Goal: Task Accomplishment & Management: Complete application form

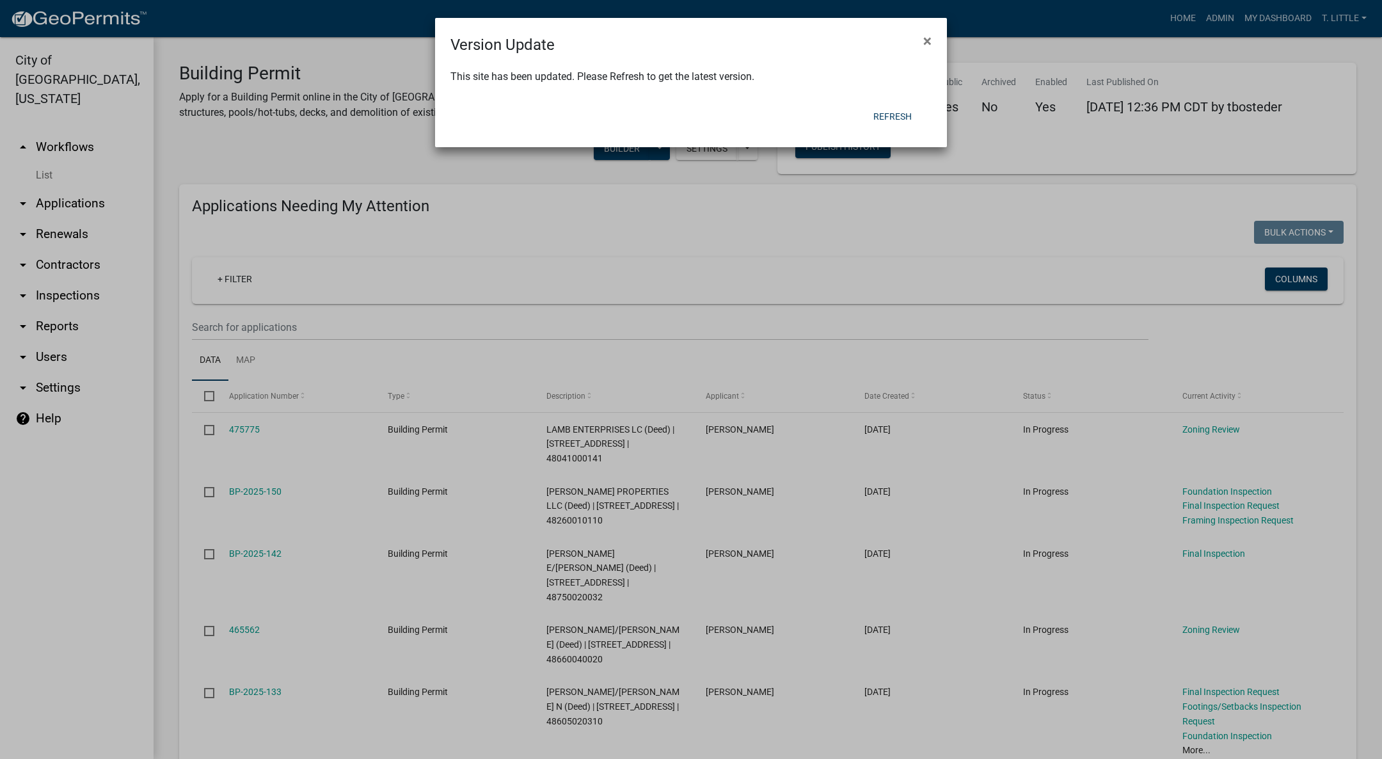
select select "3: 100"
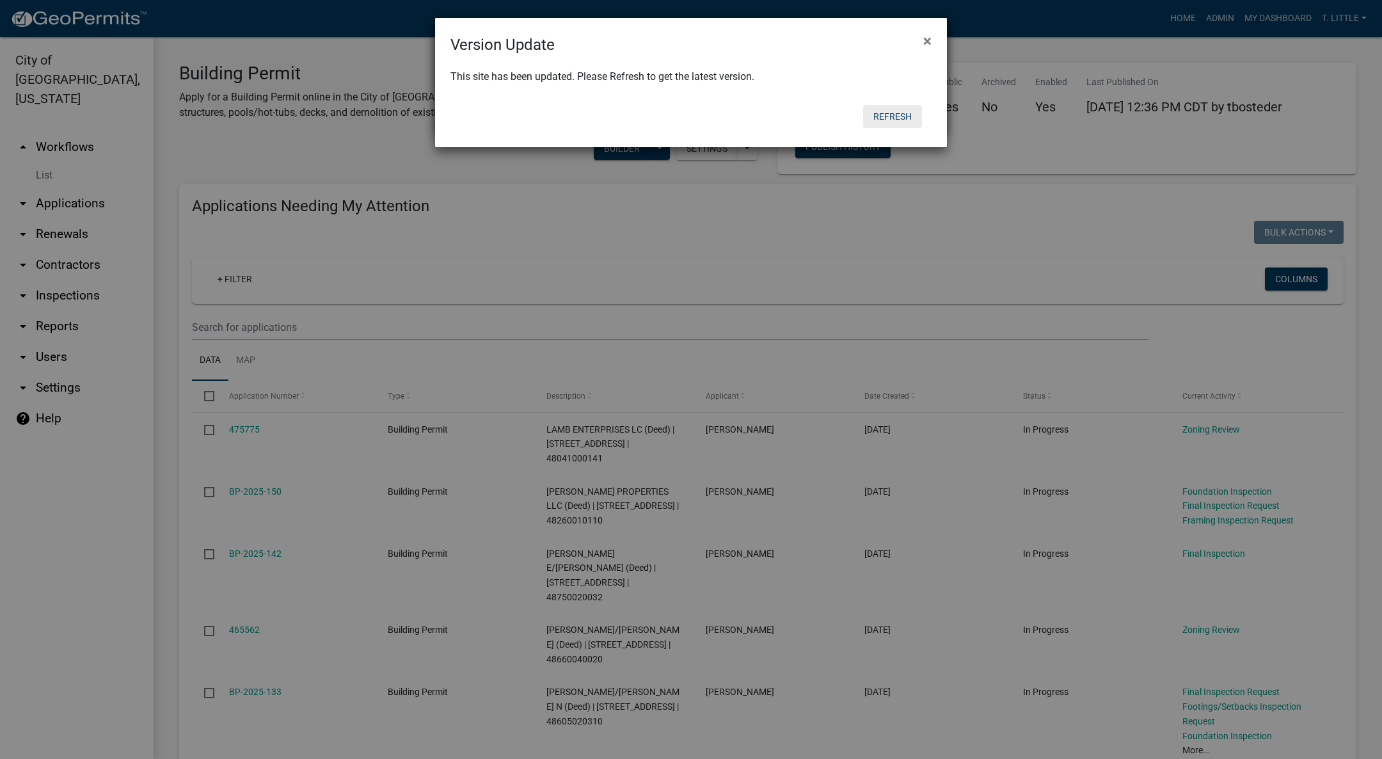
click at [884, 123] on button "Refresh" at bounding box center [892, 116] width 59 height 23
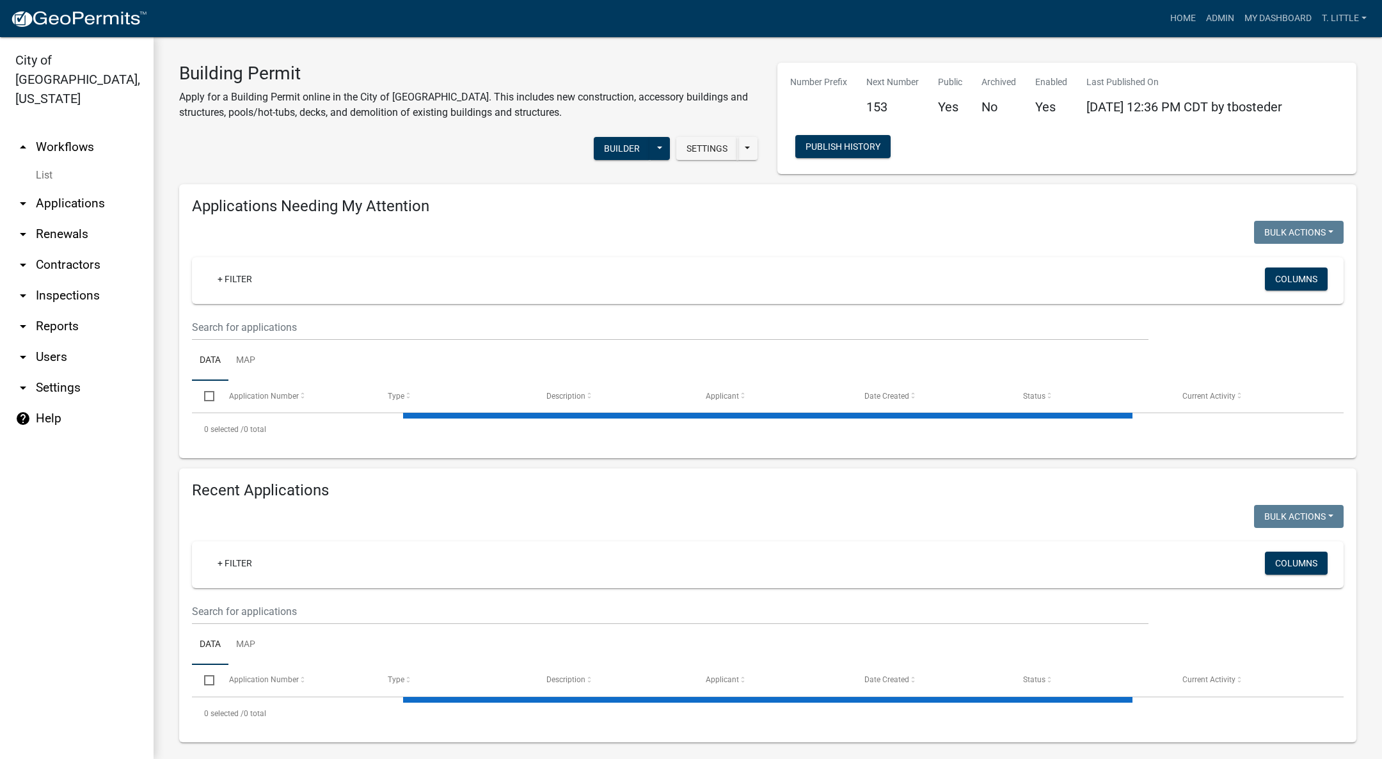
select select "3: 100"
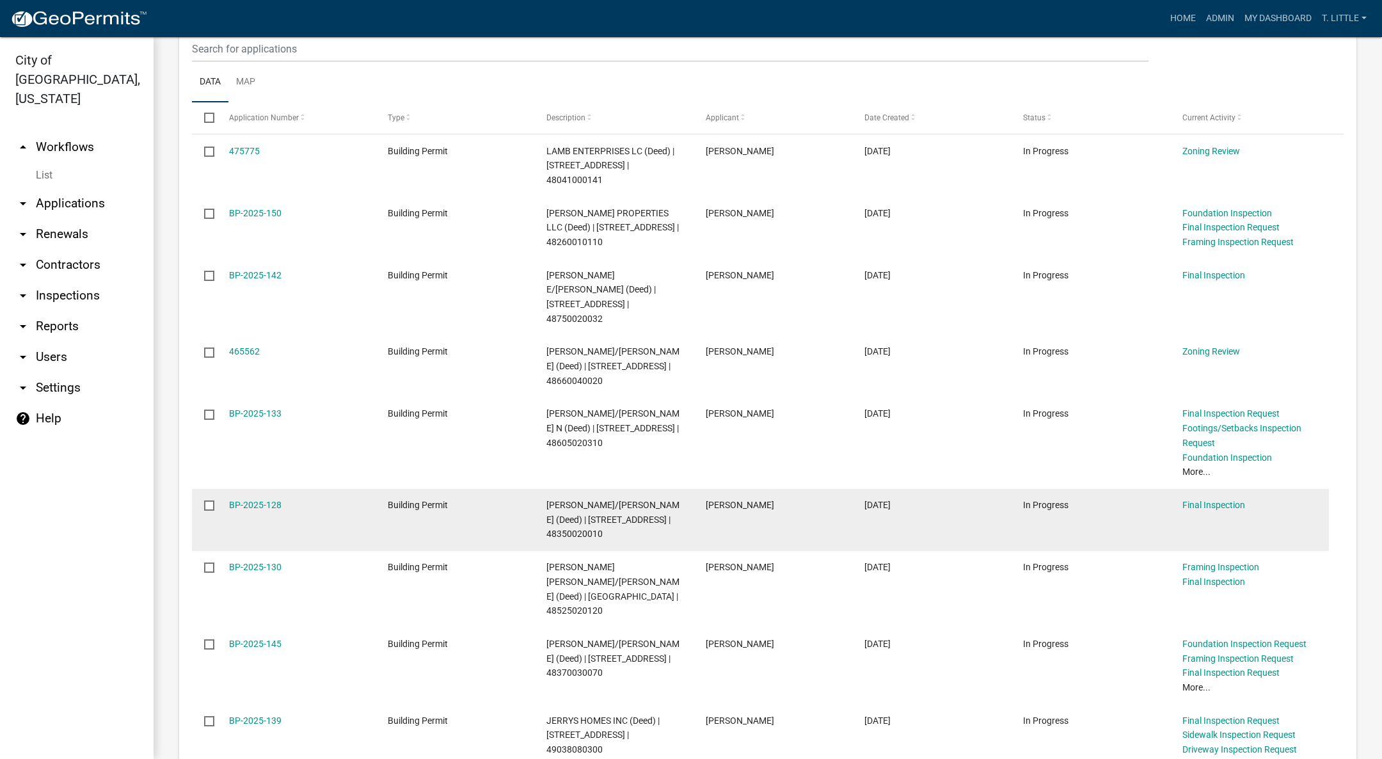
scroll to position [288, 0]
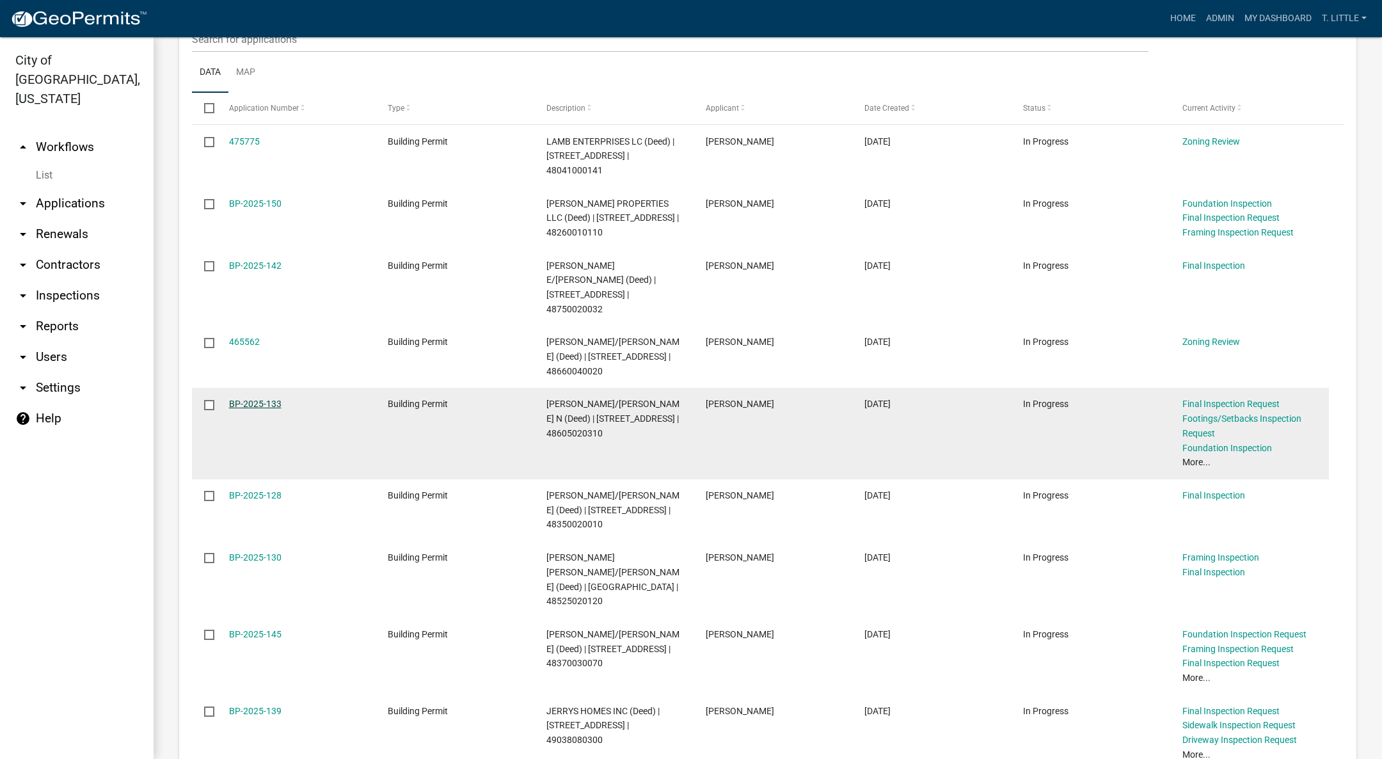
click at [264, 399] on link "BP-2025-133" at bounding box center [255, 404] width 52 height 10
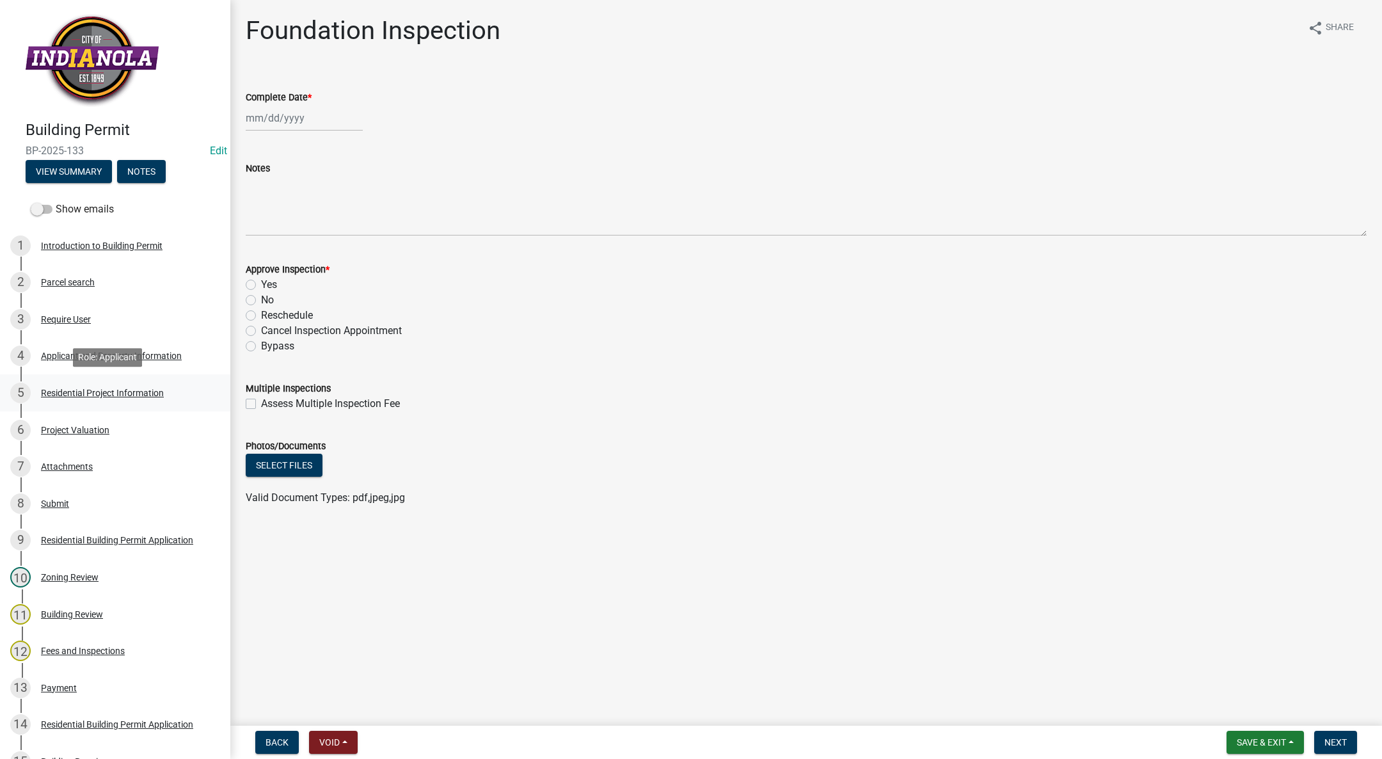
click at [77, 394] on div "Residential Project Information" at bounding box center [102, 392] width 123 height 9
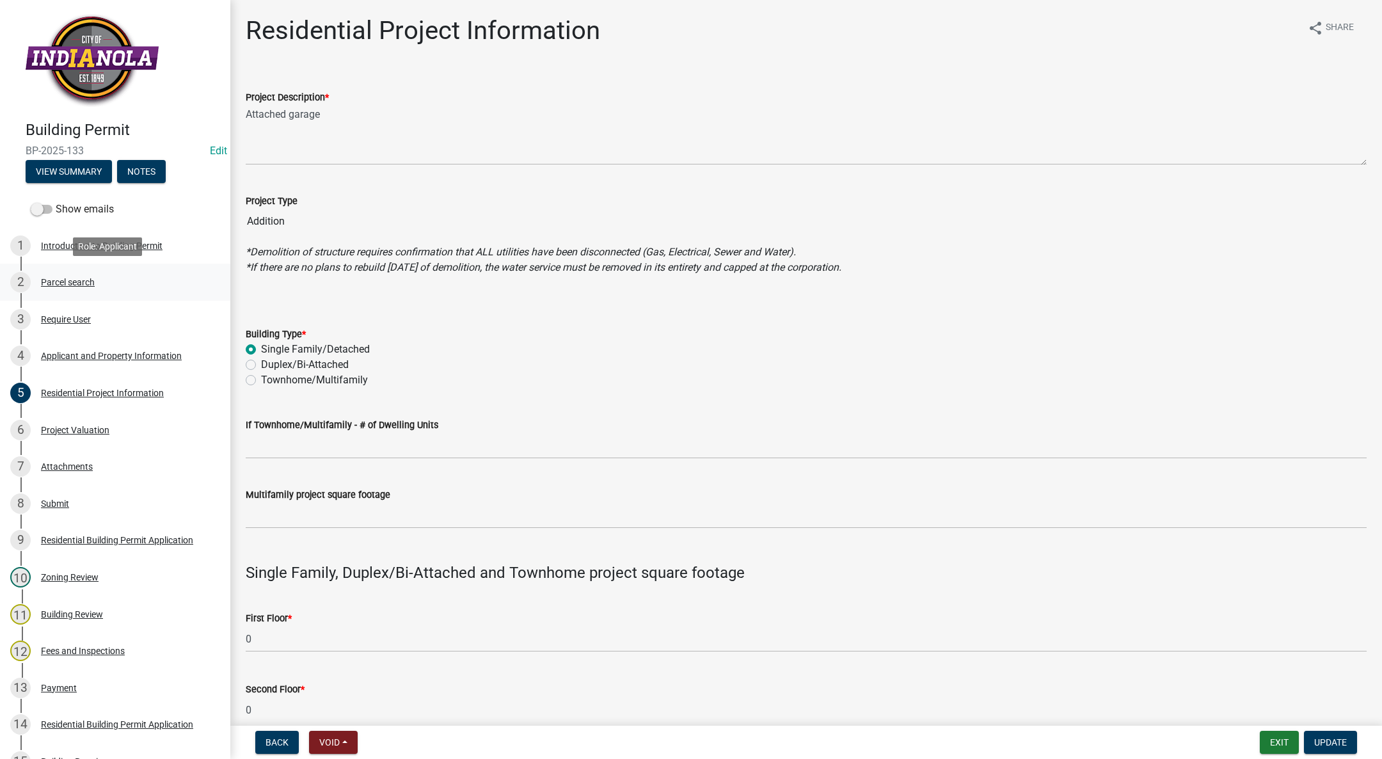
click at [61, 282] on div "Parcel search" at bounding box center [68, 282] width 54 height 9
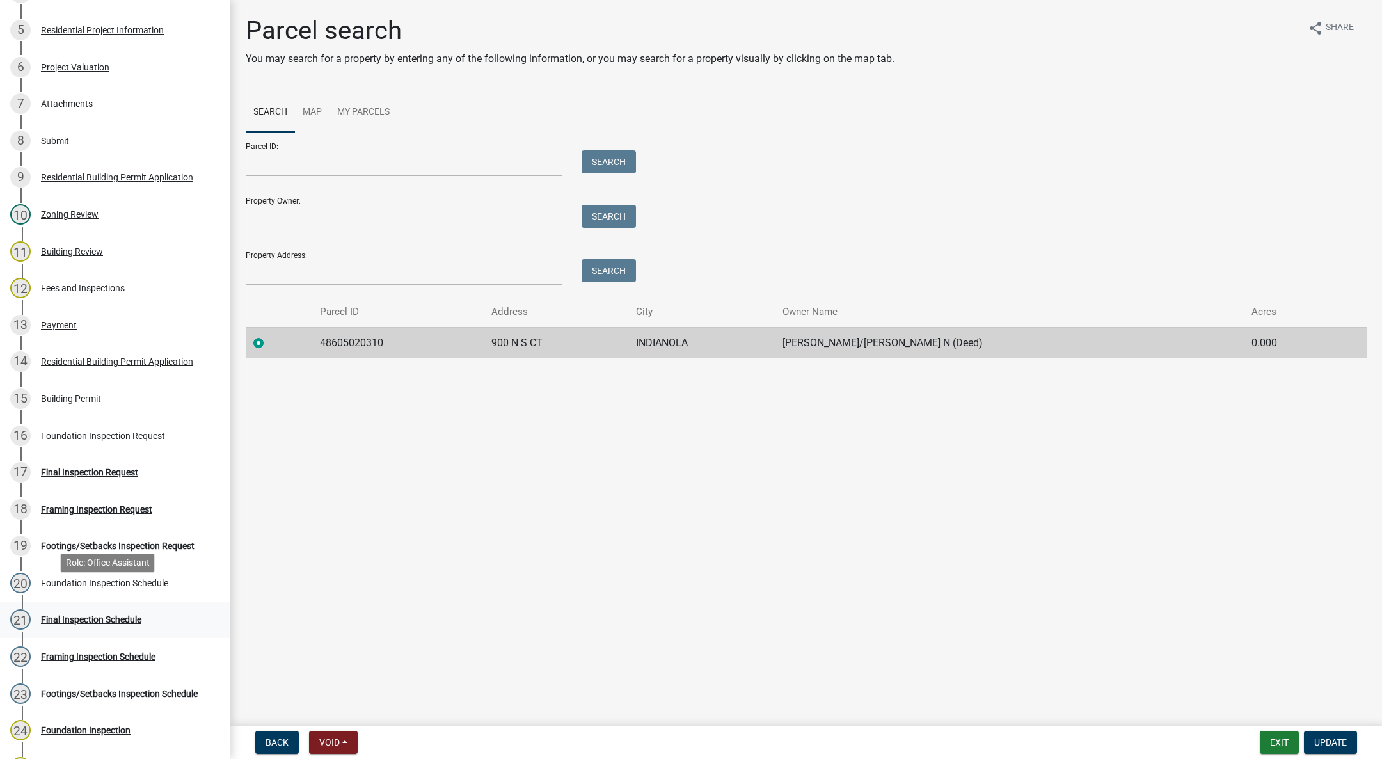
scroll to position [384, 0]
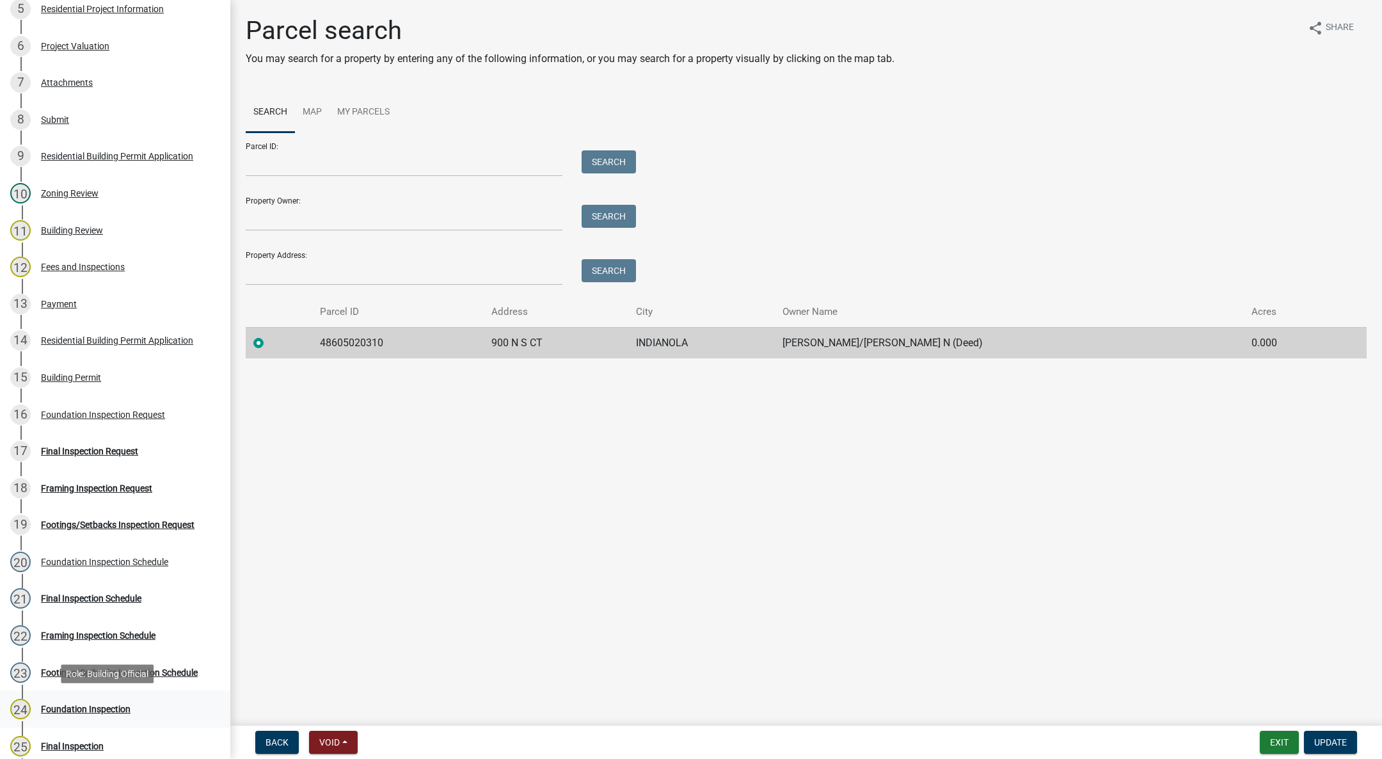
click at [78, 705] on div "Foundation Inspection" at bounding box center [86, 709] width 90 height 9
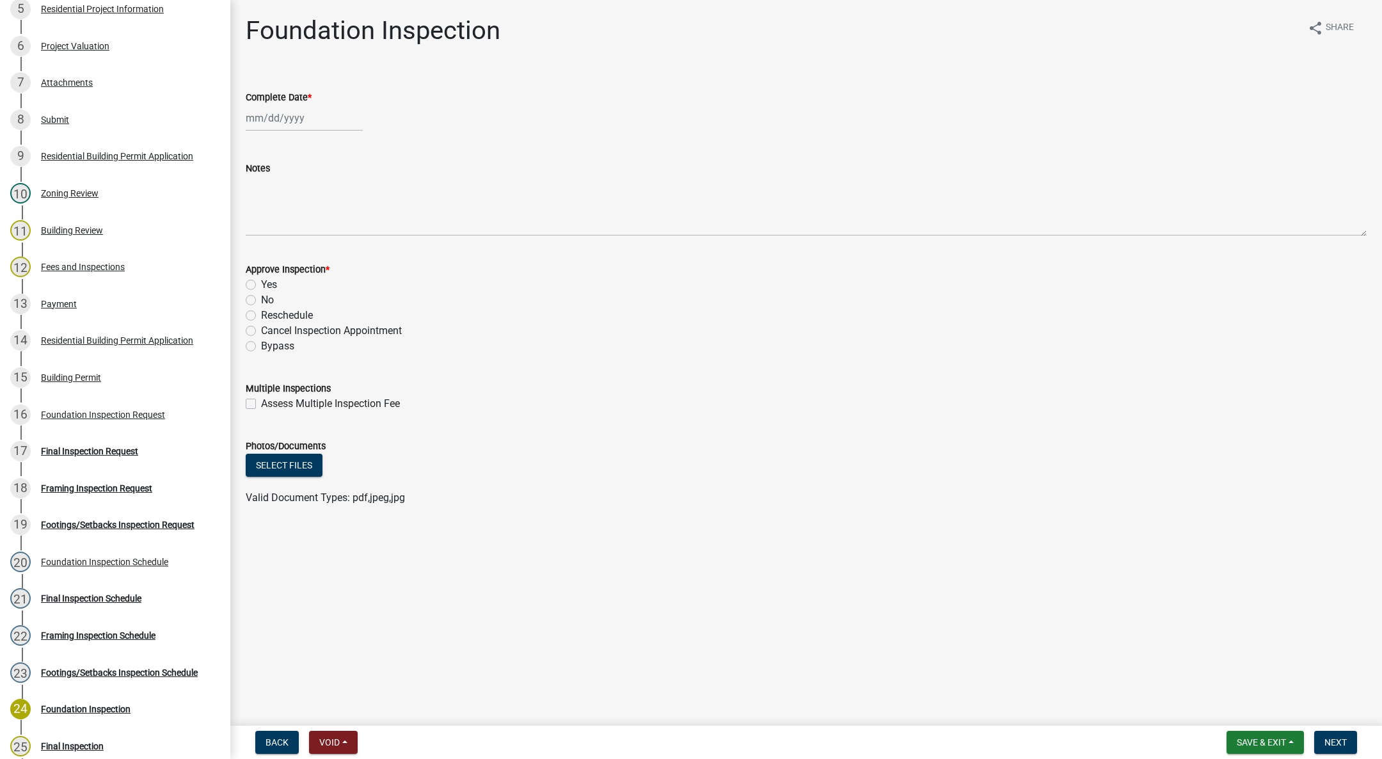
select select "9"
select select "2025"
click at [271, 116] on div "[PERSON_NAME] Feb Mar Apr [PERSON_NAME][DATE] Oct Nov [DATE] 1526 1527 1528 152…" at bounding box center [304, 118] width 117 height 26
click at [339, 204] on div "12" at bounding box center [340, 206] width 20 height 20
type input "[DATE]"
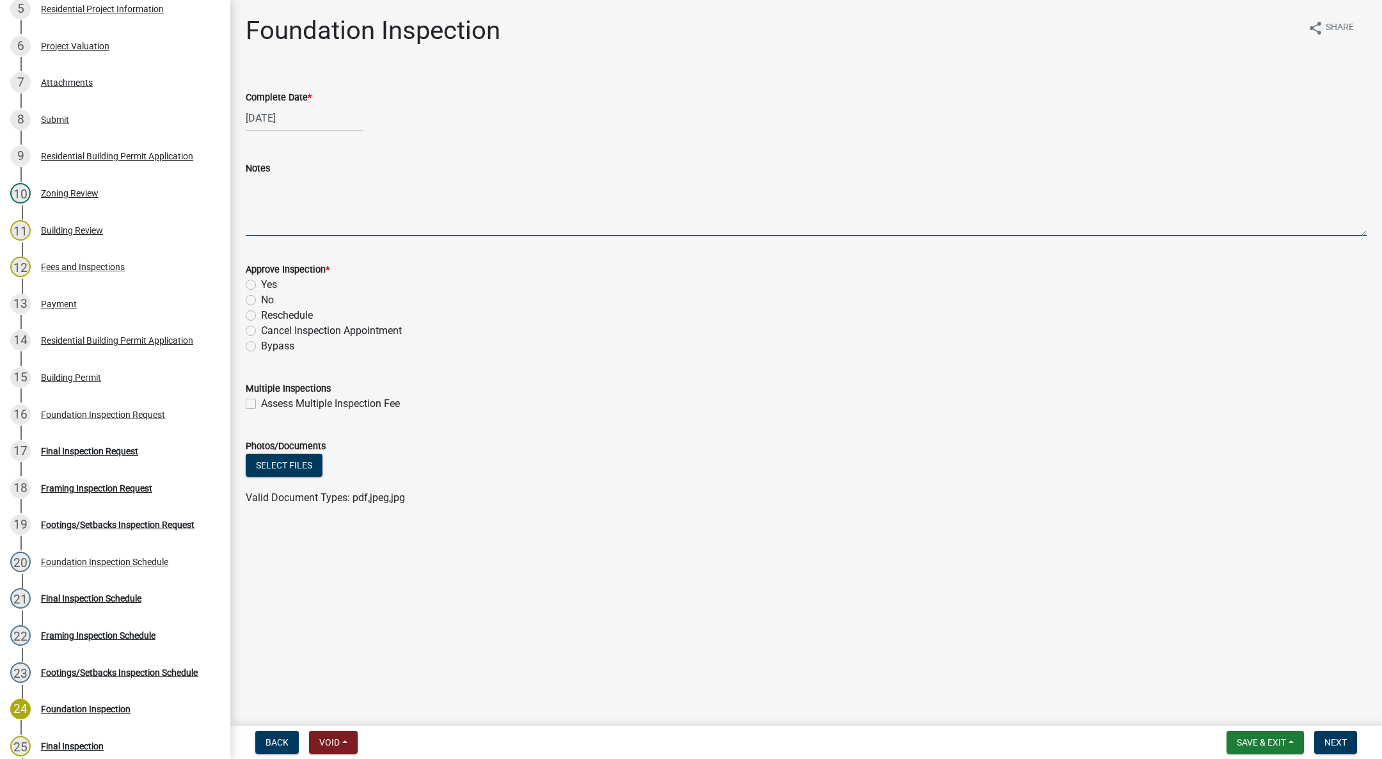
click at [268, 200] on textarea "Notes" at bounding box center [806, 206] width 1121 height 60
type textarea "Soil appears adequate."
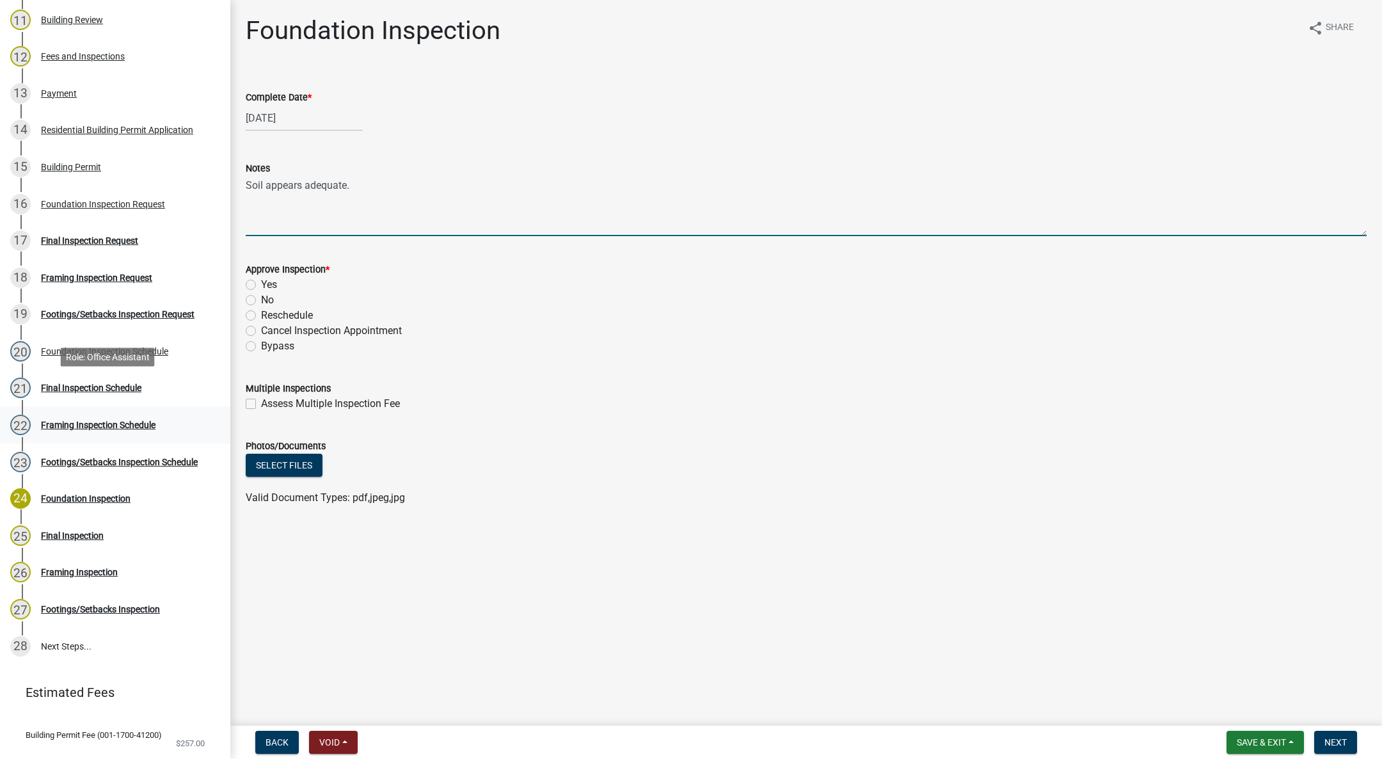
scroll to position [627, 0]
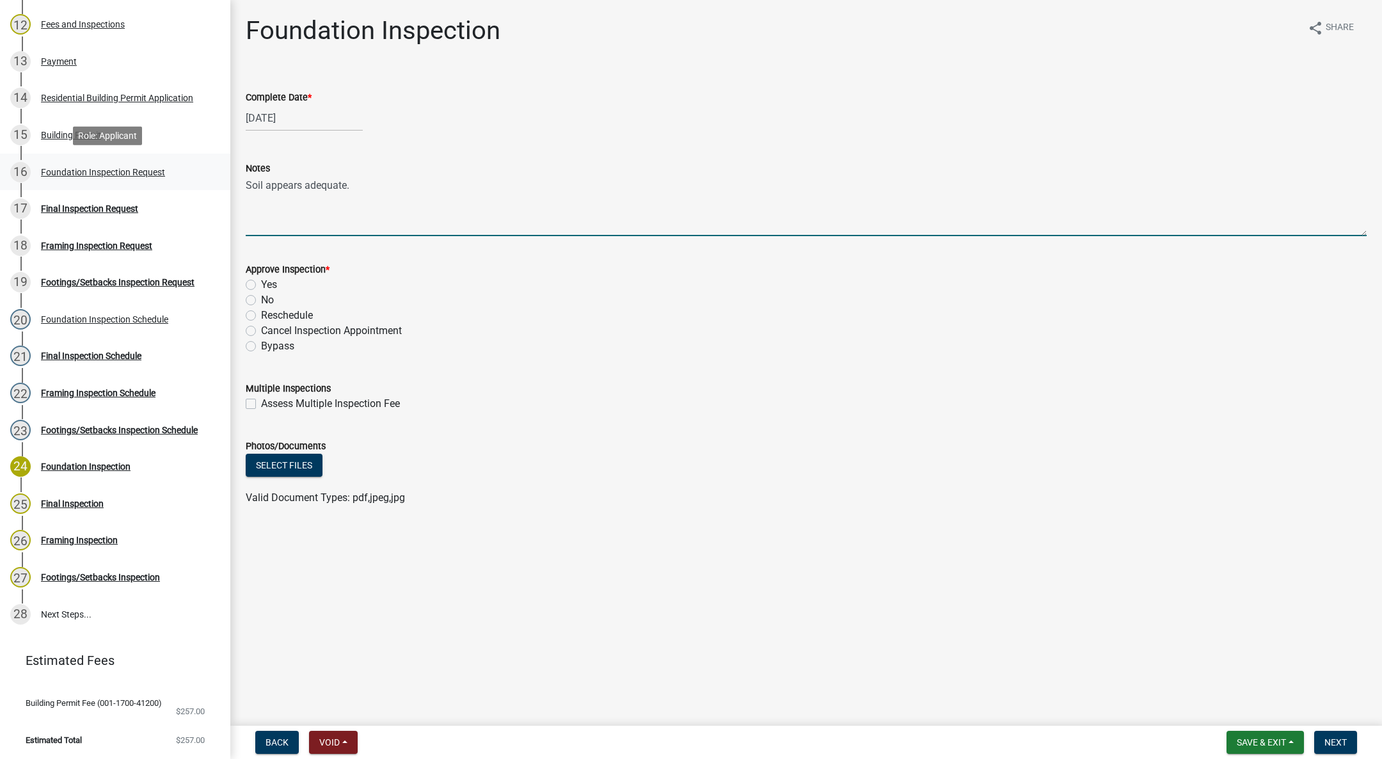
drag, startPoint x: 369, startPoint y: 183, endPoint x: 204, endPoint y: 170, distance: 165.7
click at [204, 170] on div "Building Permit BP-2025-133 Edit View Summary Notes Show emails 1 Introduction …" at bounding box center [691, 379] width 1382 height 759
click at [79, 280] on div "Footings/Setbacks Inspection Request" at bounding box center [118, 282] width 154 height 9
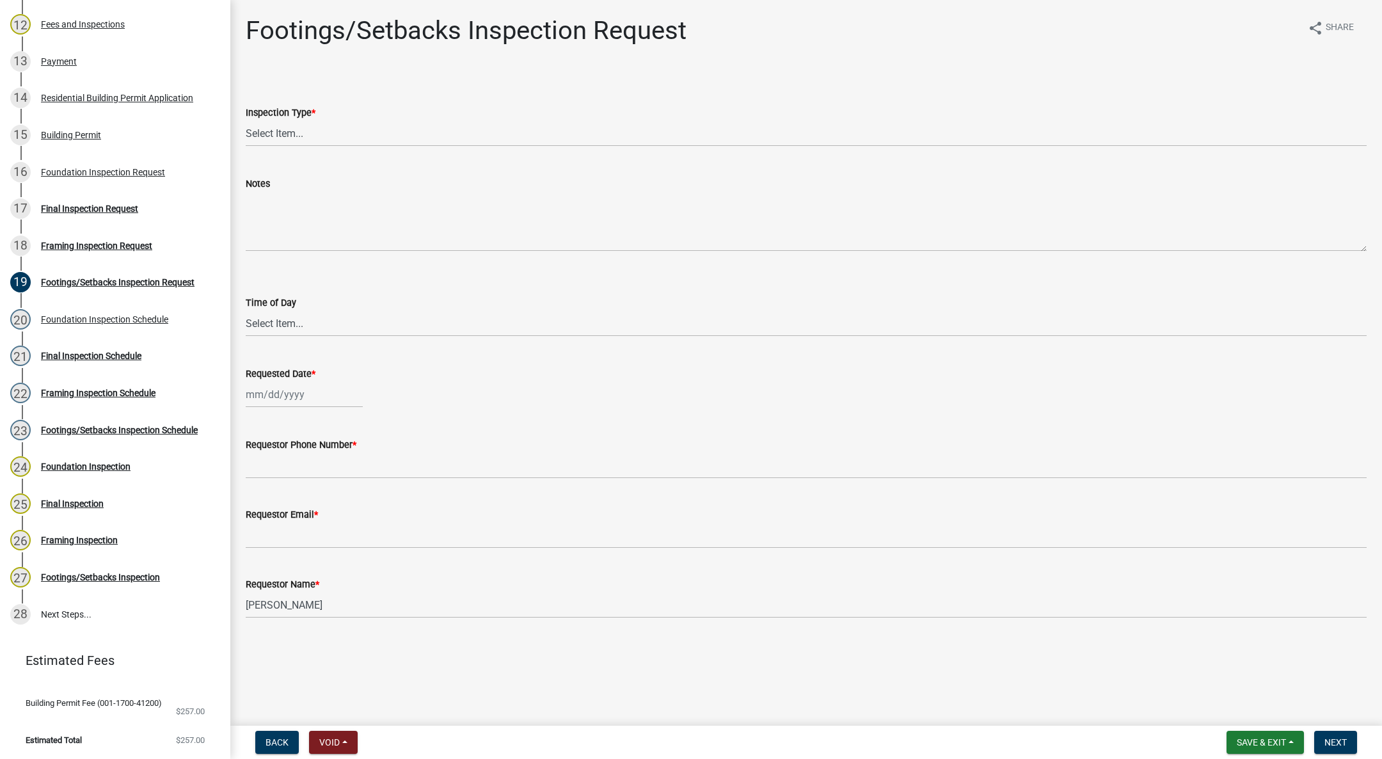
click at [289, 116] on label "Inspection Type *" at bounding box center [281, 113] width 70 height 9
click at [289, 120] on select "Select Item... Footings/Setbacks" at bounding box center [806, 133] width 1121 height 26
click at [282, 133] on select "Select Item... Footings/Setbacks" at bounding box center [806, 133] width 1121 height 26
click at [246, 120] on select "Select Item... Footings/Setbacks" at bounding box center [806, 133] width 1121 height 26
select select "31d1f77b-2535-448a-860d-f15fb204707d"
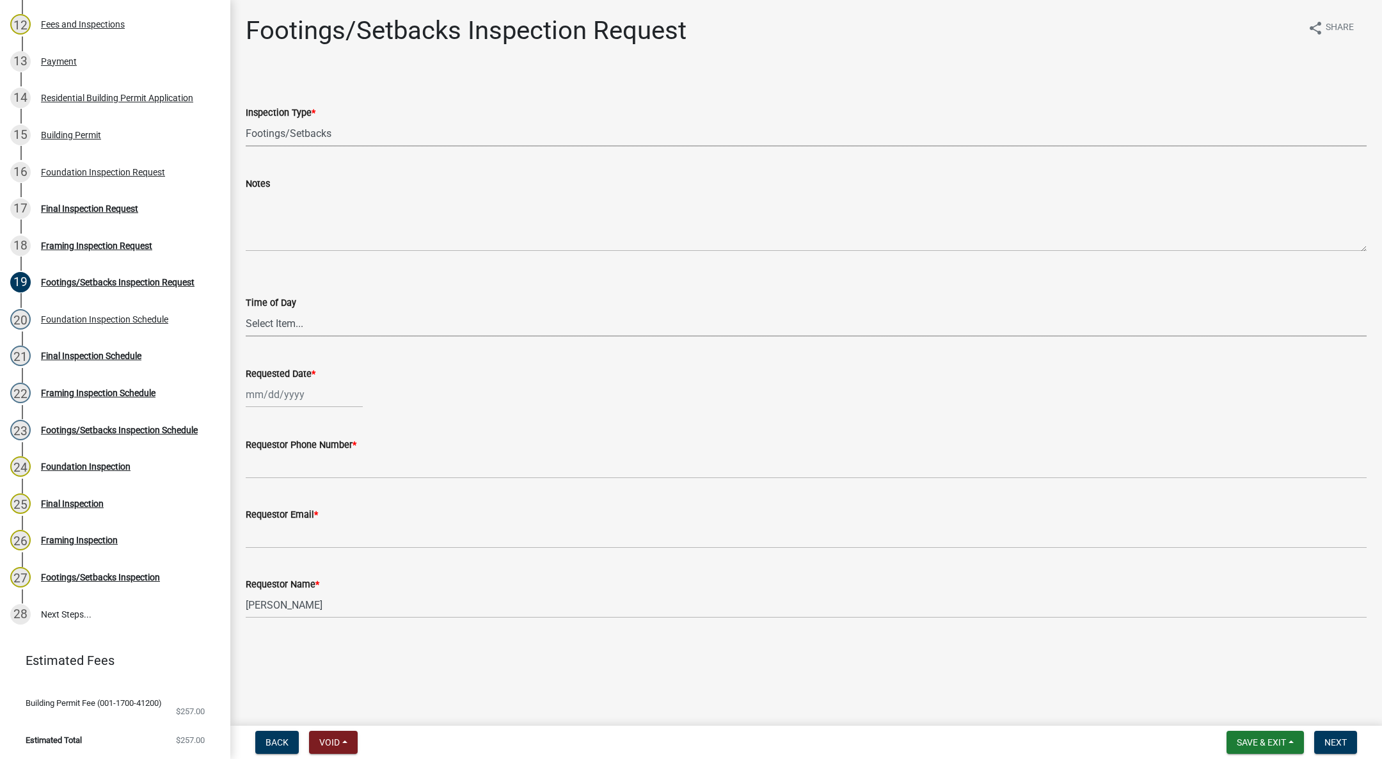
click at [275, 316] on select "Select Item... AM PM" at bounding box center [806, 323] width 1121 height 26
click at [246, 310] on select "Select Item... AM PM" at bounding box center [806, 323] width 1121 height 26
select select "88af556d-fdf1-454b-b933-61cadeae1443"
click at [284, 404] on div at bounding box center [304, 394] width 117 height 26
select select "9"
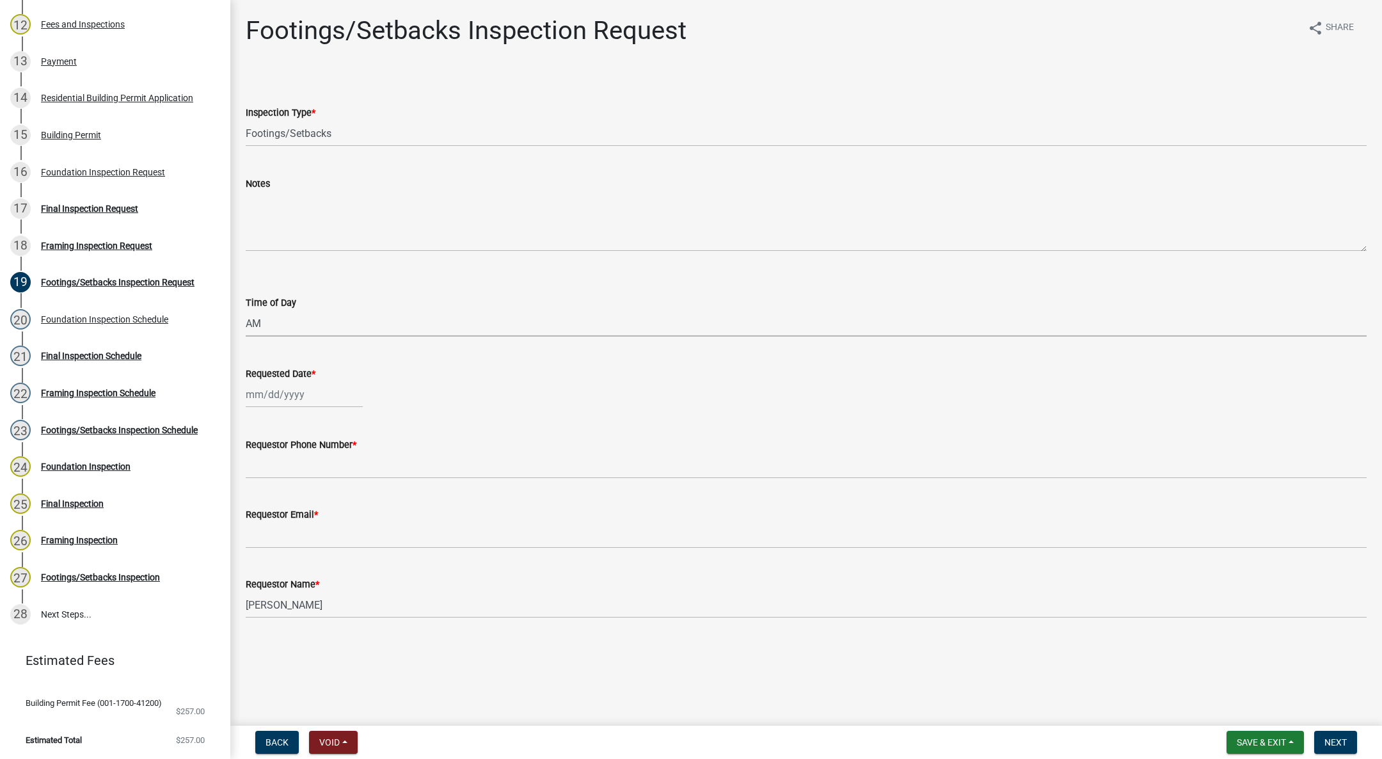
select select "2025"
click at [341, 480] on div "12" at bounding box center [340, 483] width 20 height 20
type input "[DATE]"
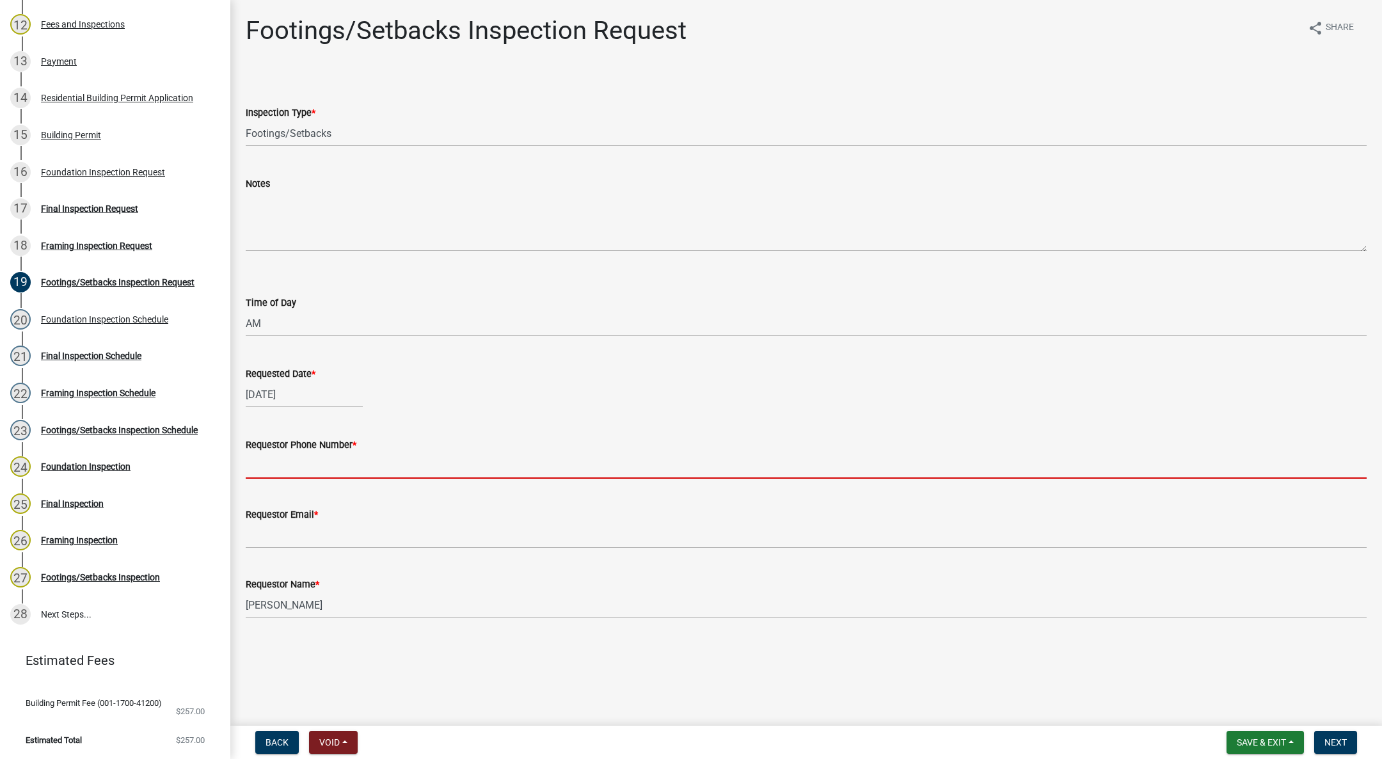
click at [281, 461] on input "Requestor Phone Number *" at bounding box center [806, 465] width 1121 height 26
type input "[PHONE_NUMBER]"
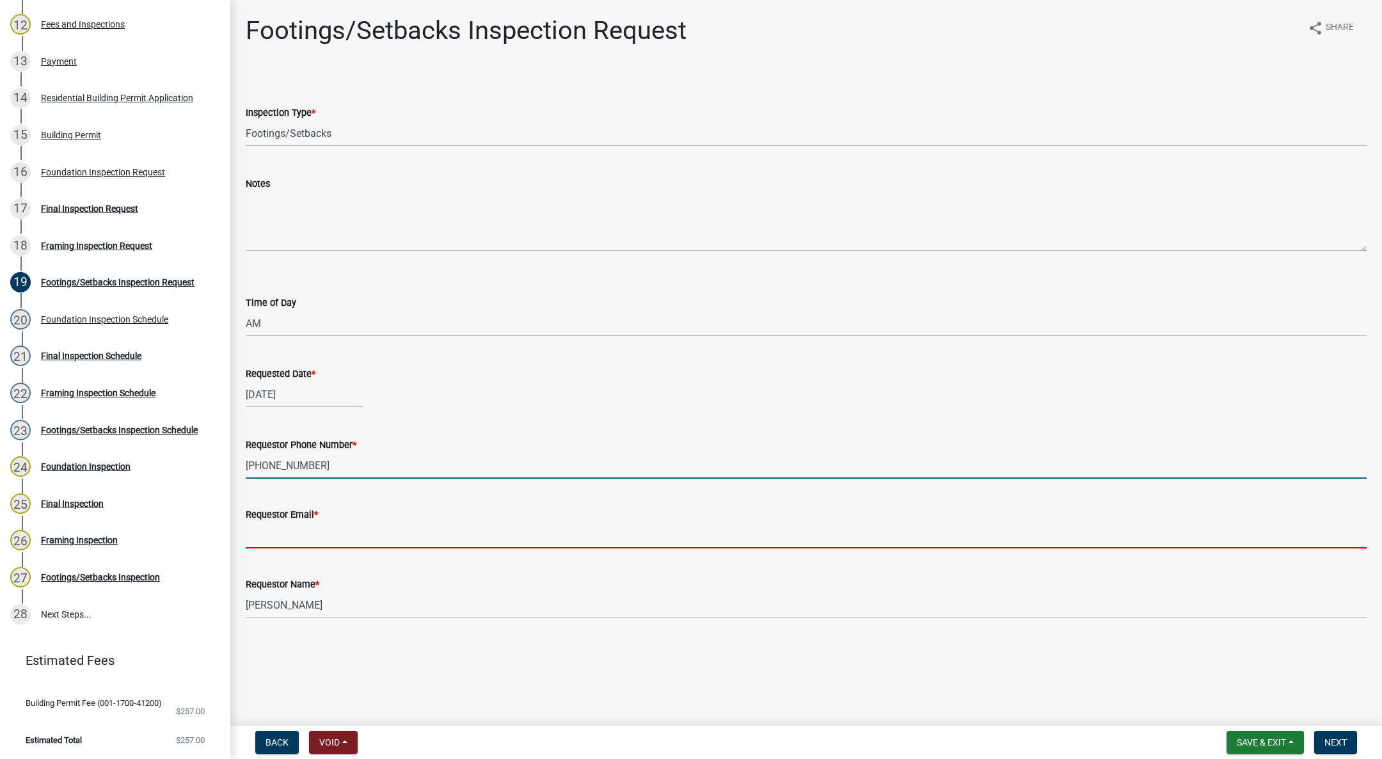
click at [336, 530] on input "Requestor Email *" at bounding box center [806, 535] width 1121 height 26
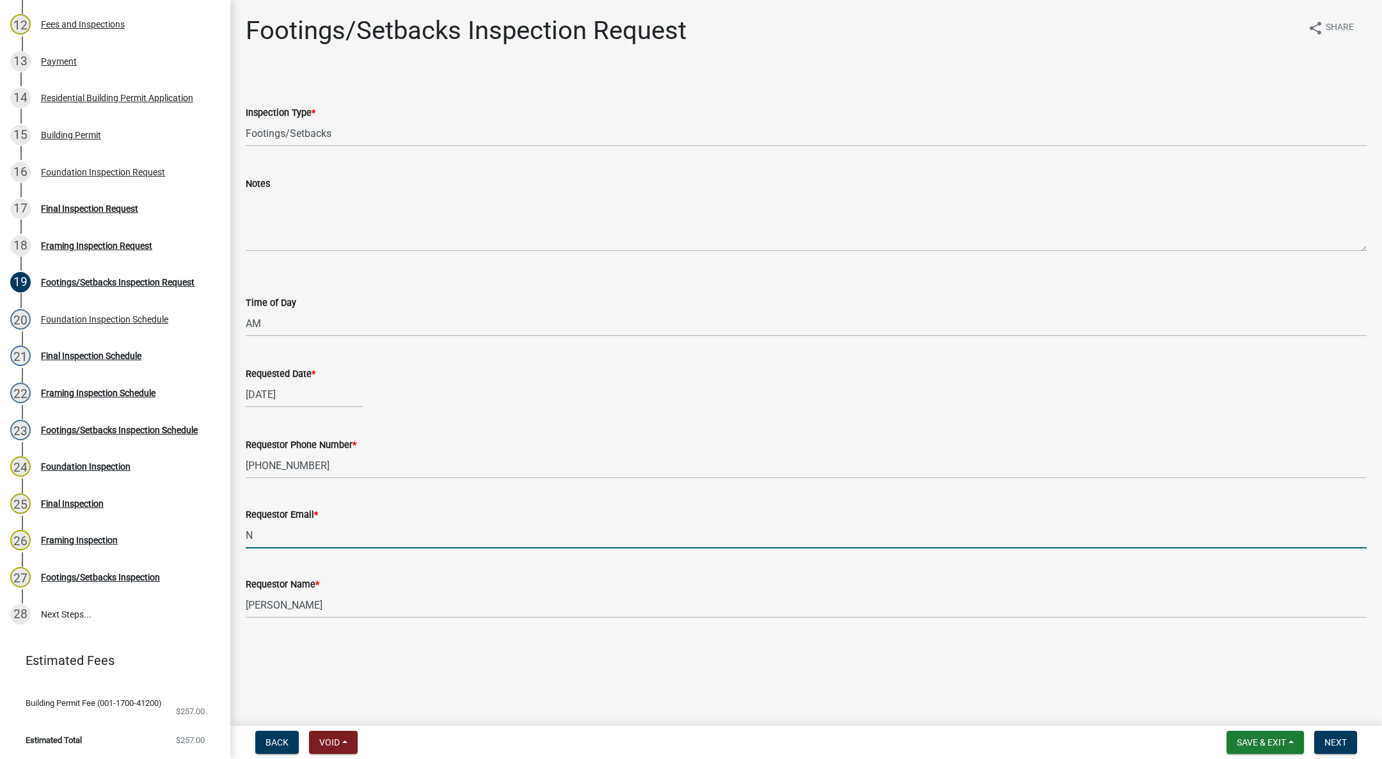
type input "[EMAIL_ADDRESS][DOMAIN_NAME]"
click at [1330, 744] on span "Next" at bounding box center [1336, 742] width 22 height 10
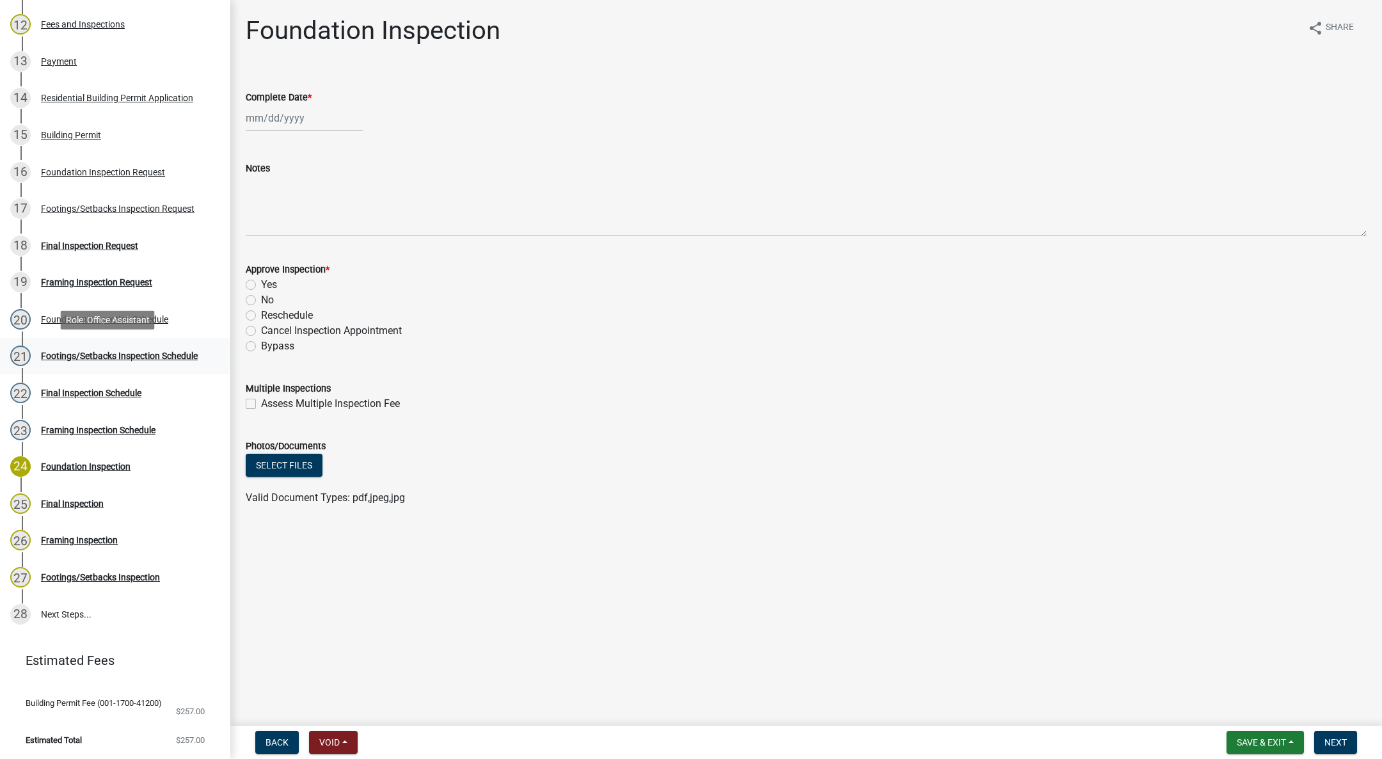
click at [71, 351] on div "Footings/Setbacks Inspection Schedule" at bounding box center [119, 355] width 157 height 9
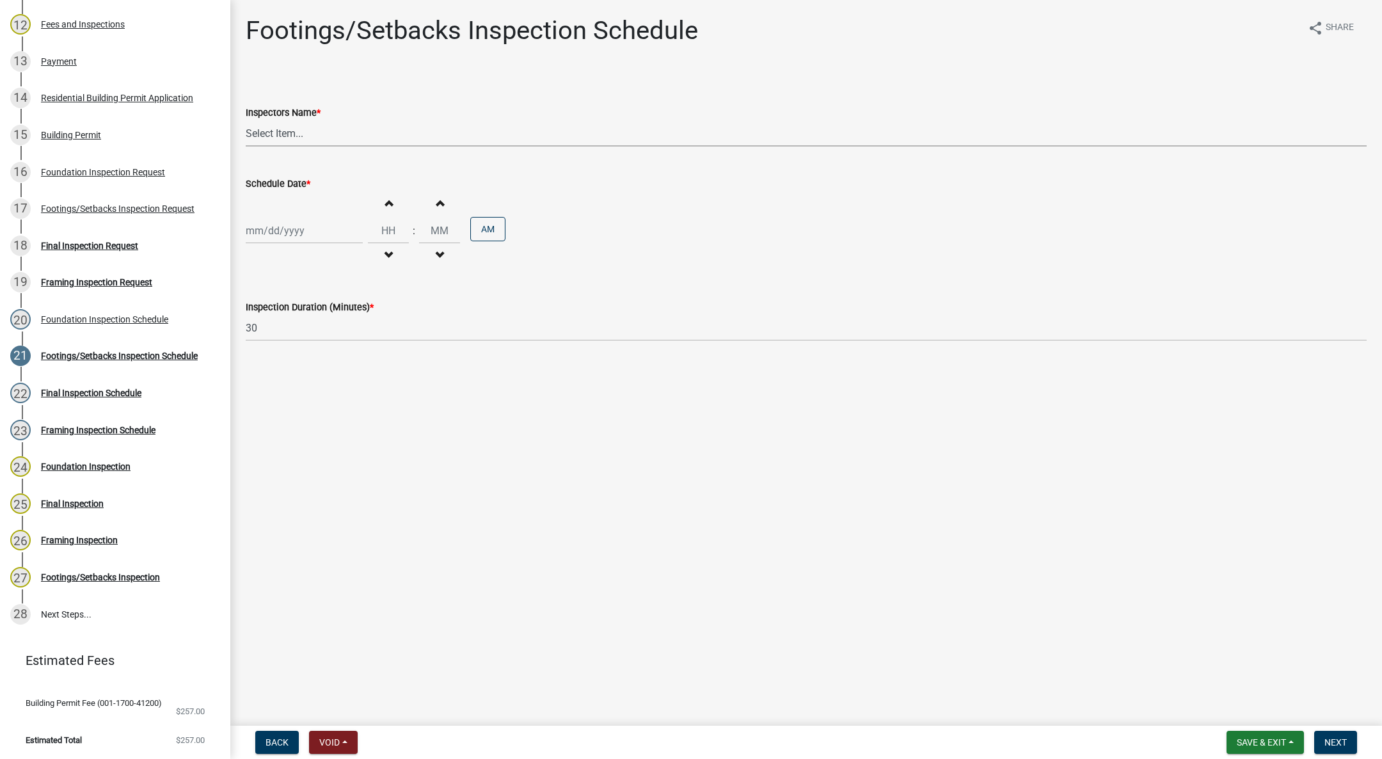
click at [282, 136] on select "Select Item... [DEMOGRAPHIC_DATA] (Indianola Other Inspector) T. Little ([PERSO…" at bounding box center [806, 133] width 1121 height 26
select select "27b8dde7-9ed4-44e4-ae8e-5969b60be3e6"
click at [246, 120] on select "Select Item... [DEMOGRAPHIC_DATA] (Indianola Other Inspector) T. Little ([PERSO…" at bounding box center [806, 133] width 1121 height 26
click at [282, 225] on div at bounding box center [304, 231] width 117 height 26
select select "9"
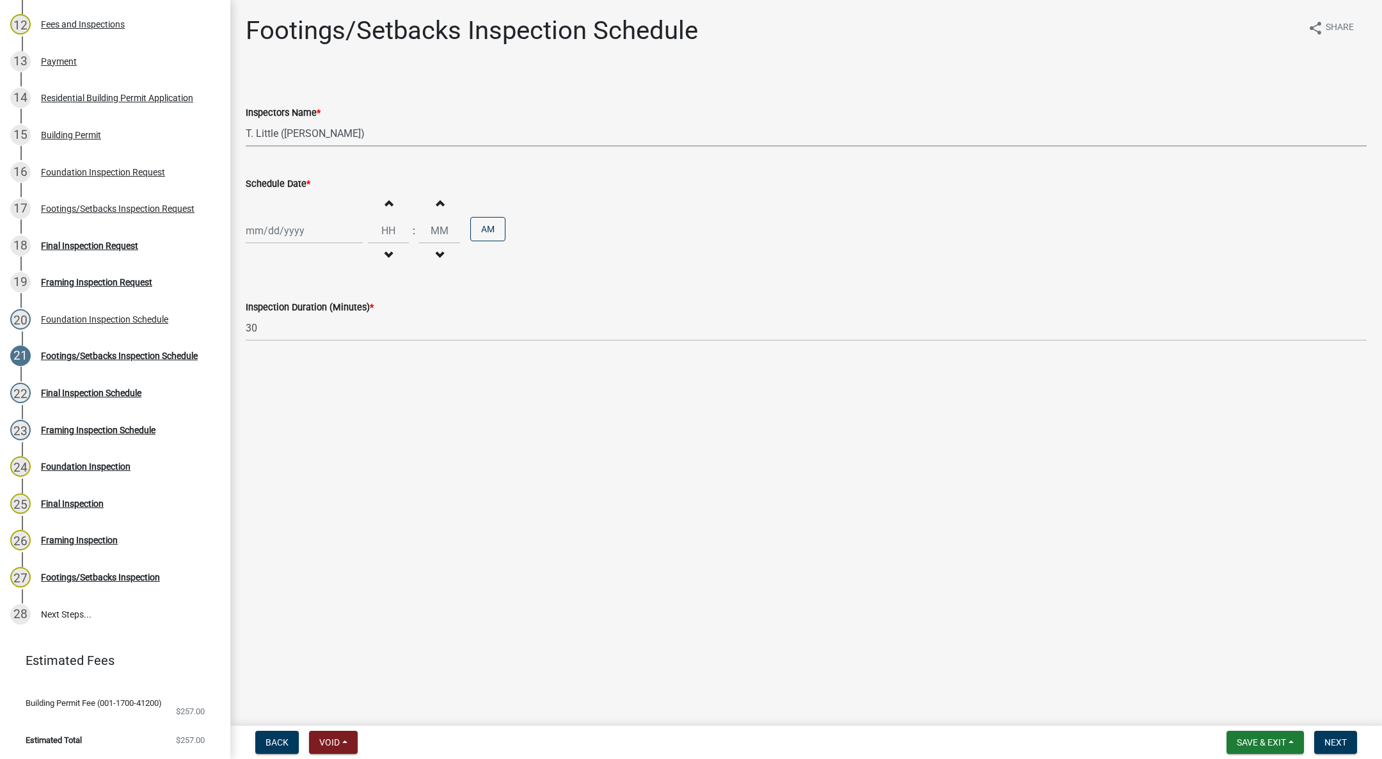
select select "2025"
click at [342, 315] on div "12" at bounding box center [340, 319] width 20 height 20
type input "[DATE]"
click at [382, 249] on button "Decrement hours" at bounding box center [388, 255] width 27 height 23
type input "11"
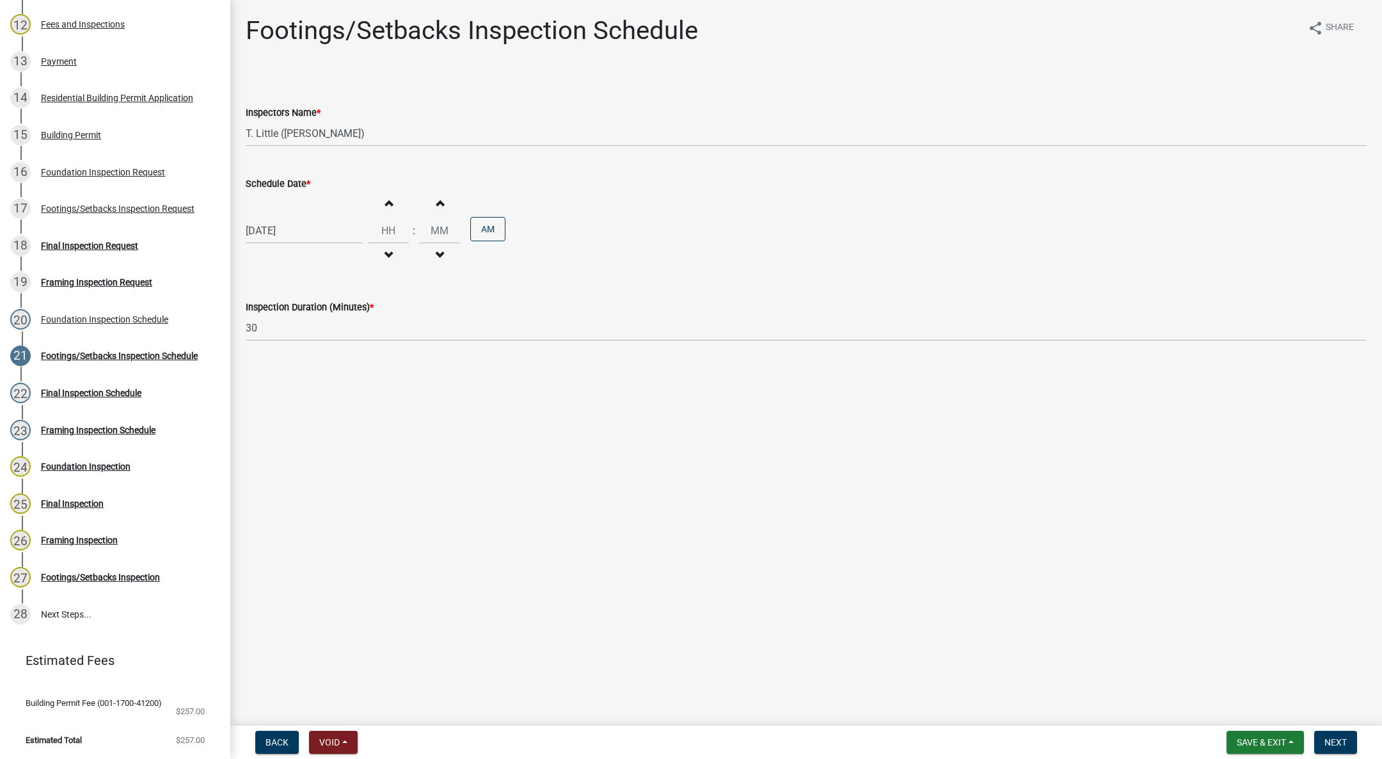
type input "00"
click at [382, 249] on button "Decrement hours" at bounding box center [388, 255] width 27 height 23
type input "10"
click at [441, 228] on input "00" at bounding box center [439, 231] width 41 height 26
type input "0"
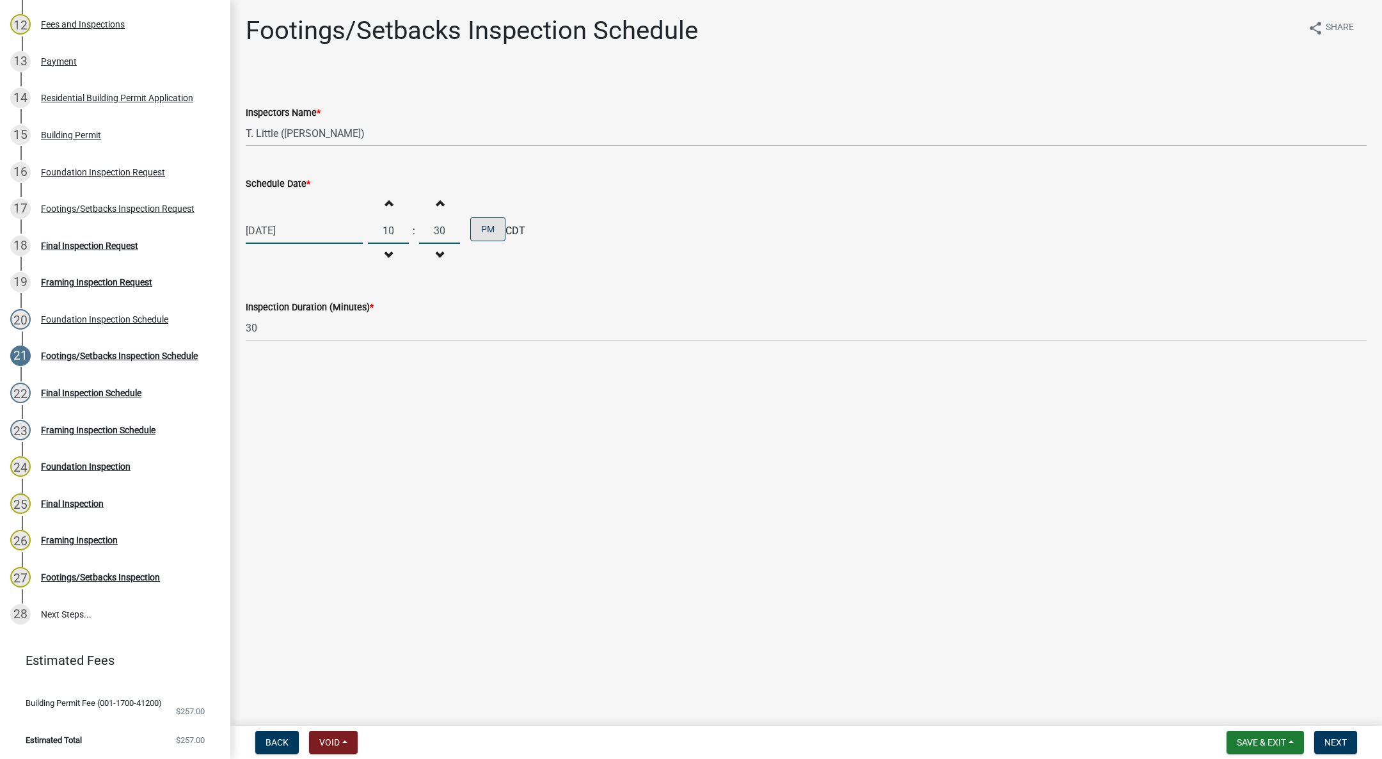
type input "30"
click at [495, 226] on button "PM" at bounding box center [487, 229] width 35 height 24
click at [1340, 744] on span "Next" at bounding box center [1336, 742] width 22 height 10
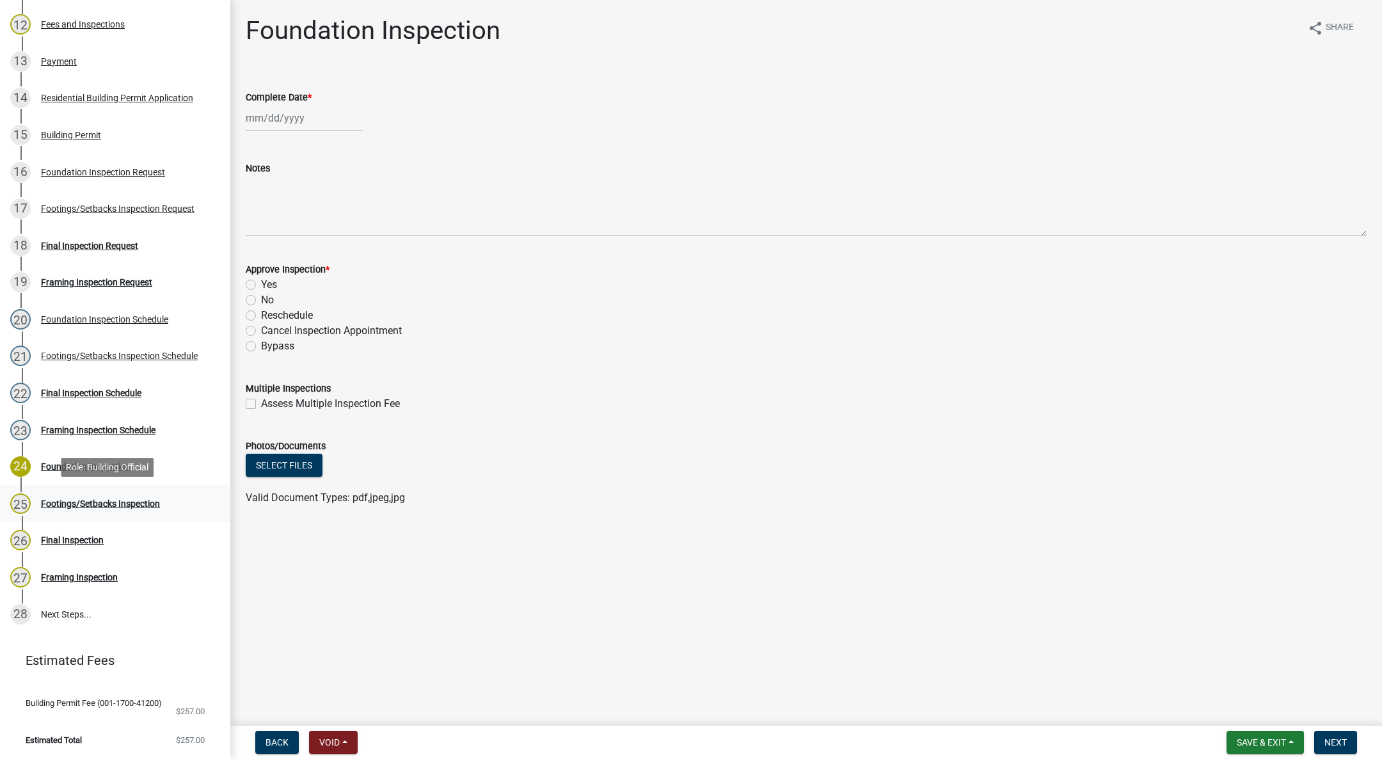
click at [122, 503] on div "Footings/Setbacks Inspection" at bounding box center [100, 503] width 119 height 9
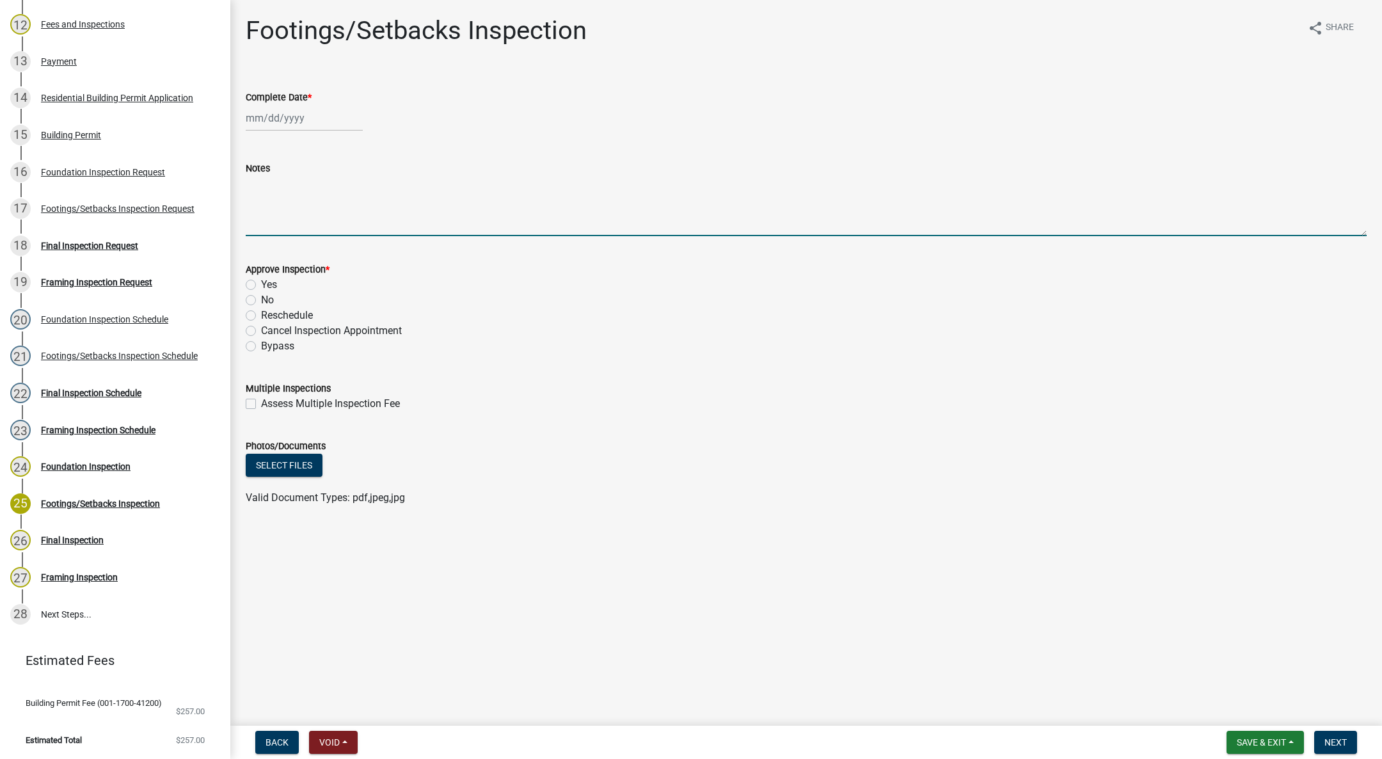
click at [269, 197] on textarea "Notes" at bounding box center [806, 206] width 1121 height 60
click at [260, 114] on div at bounding box center [304, 118] width 117 height 26
select select "9"
select select "2025"
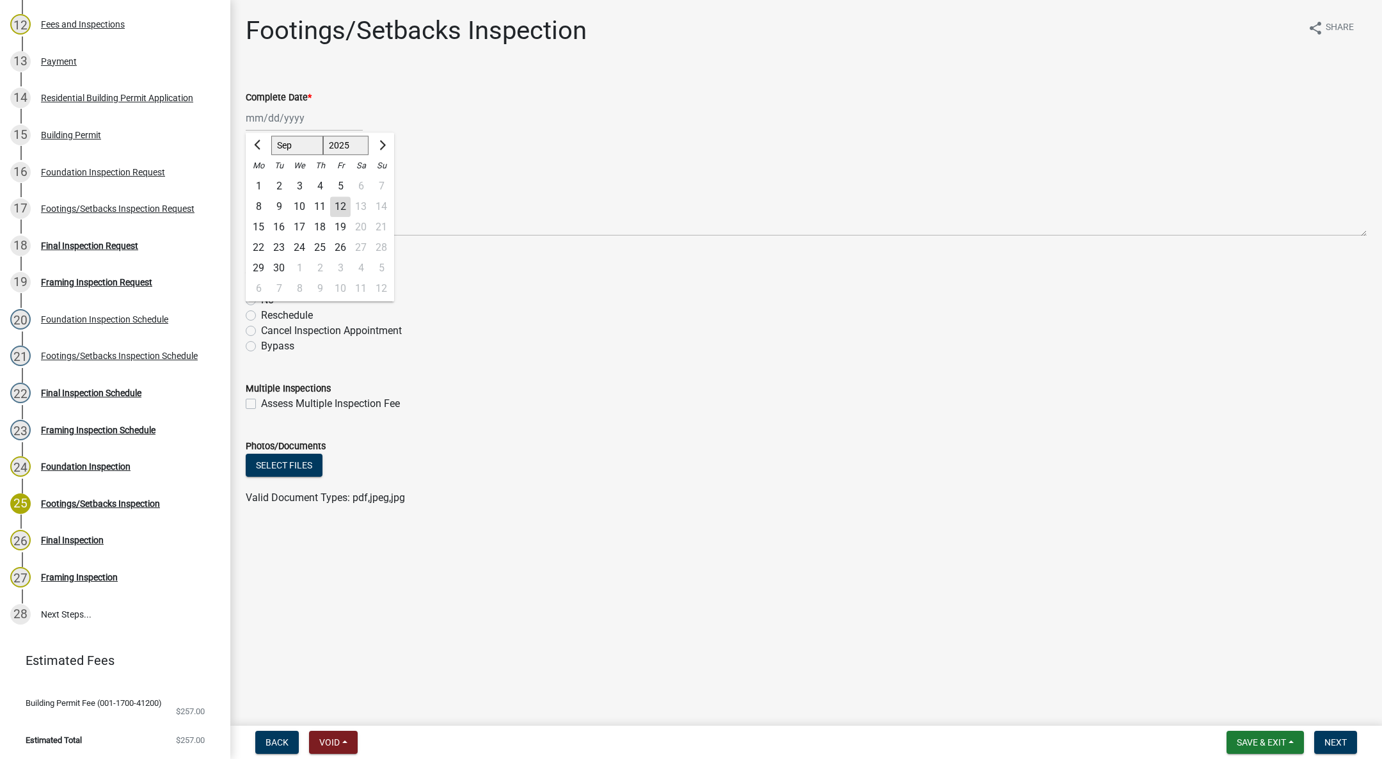
click at [340, 204] on div "12" at bounding box center [340, 206] width 20 height 20
type input "[DATE]"
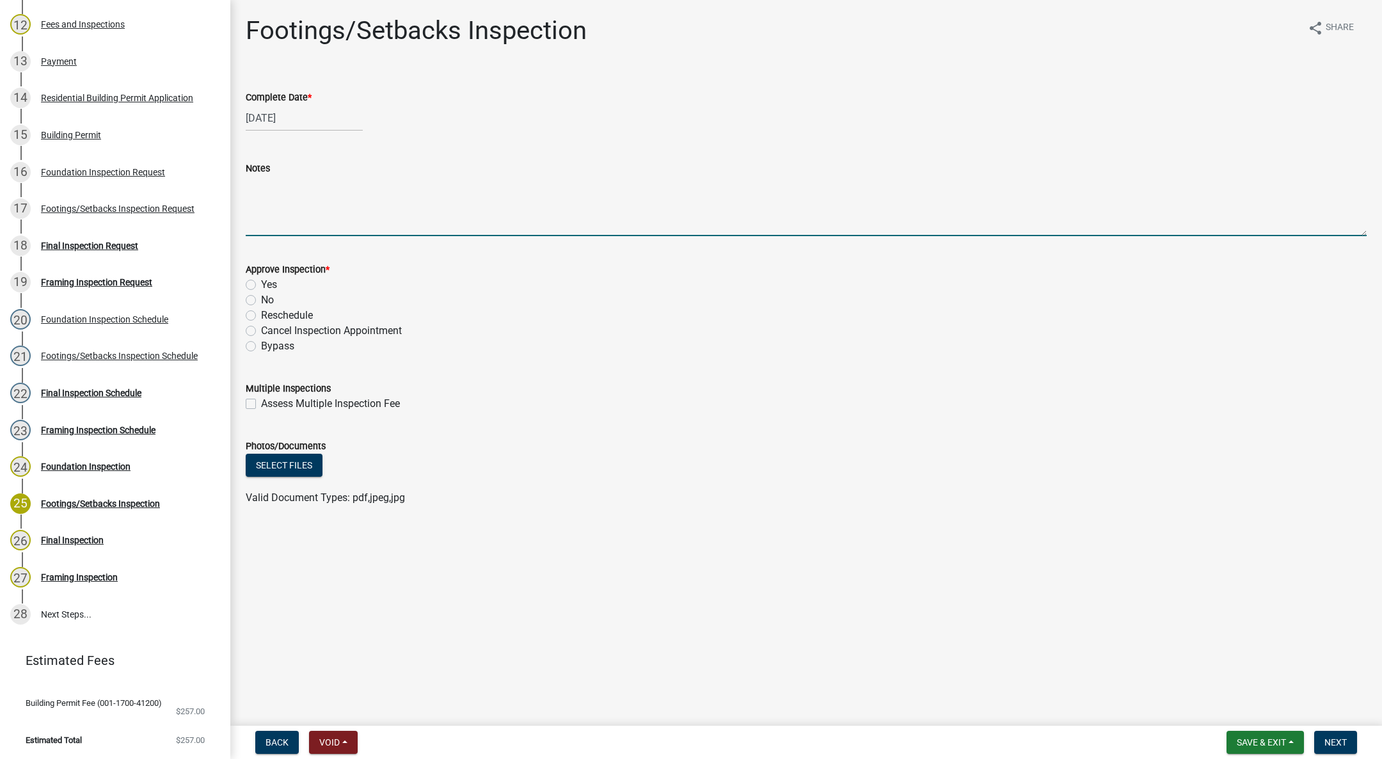
click at [306, 188] on textarea "Notes" at bounding box center [806, 206] width 1121 height 60
type textarea "Soil appears adequate. Footings placed at same depth as existing dwelling. Okay…"
click at [261, 284] on label "Yes" at bounding box center [269, 284] width 16 height 15
click at [261, 284] on input "Yes" at bounding box center [265, 281] width 8 height 8
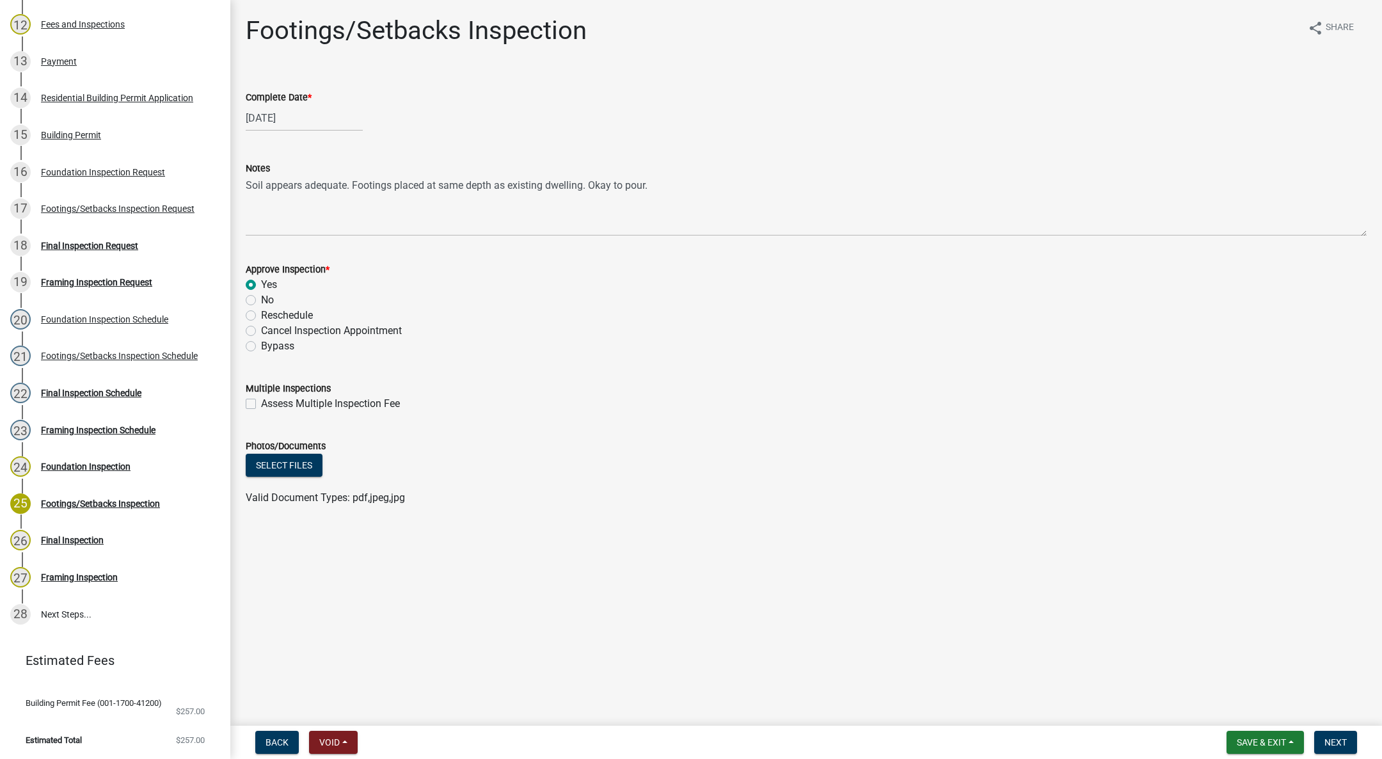
radio input "true"
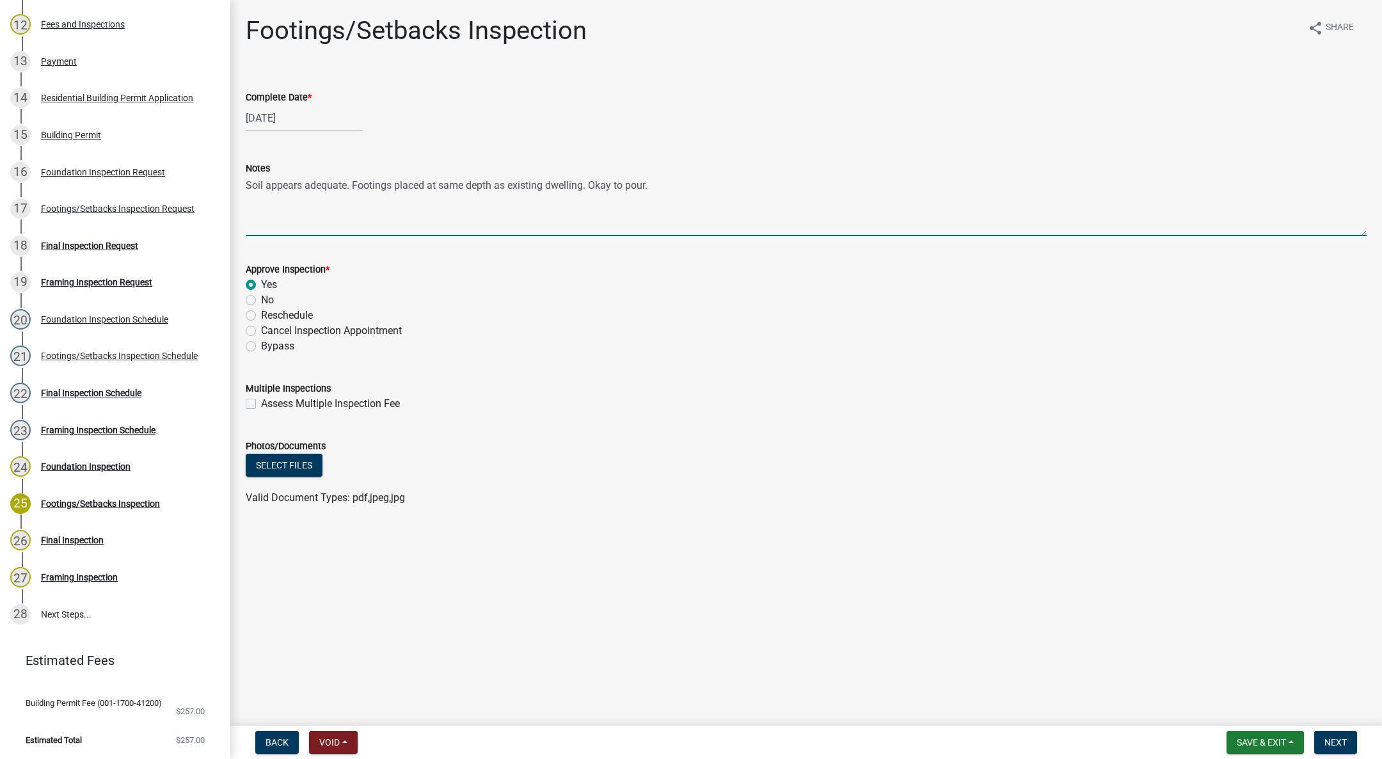
click at [438, 183] on textarea "Soil appears adequate. Footings placed at same depth as existing dwelling. Okay…" at bounding box center [806, 206] width 1121 height 60
type textarea "Soil appears adequate. Footings placed >42" deep, same depth as existing dwelli…"
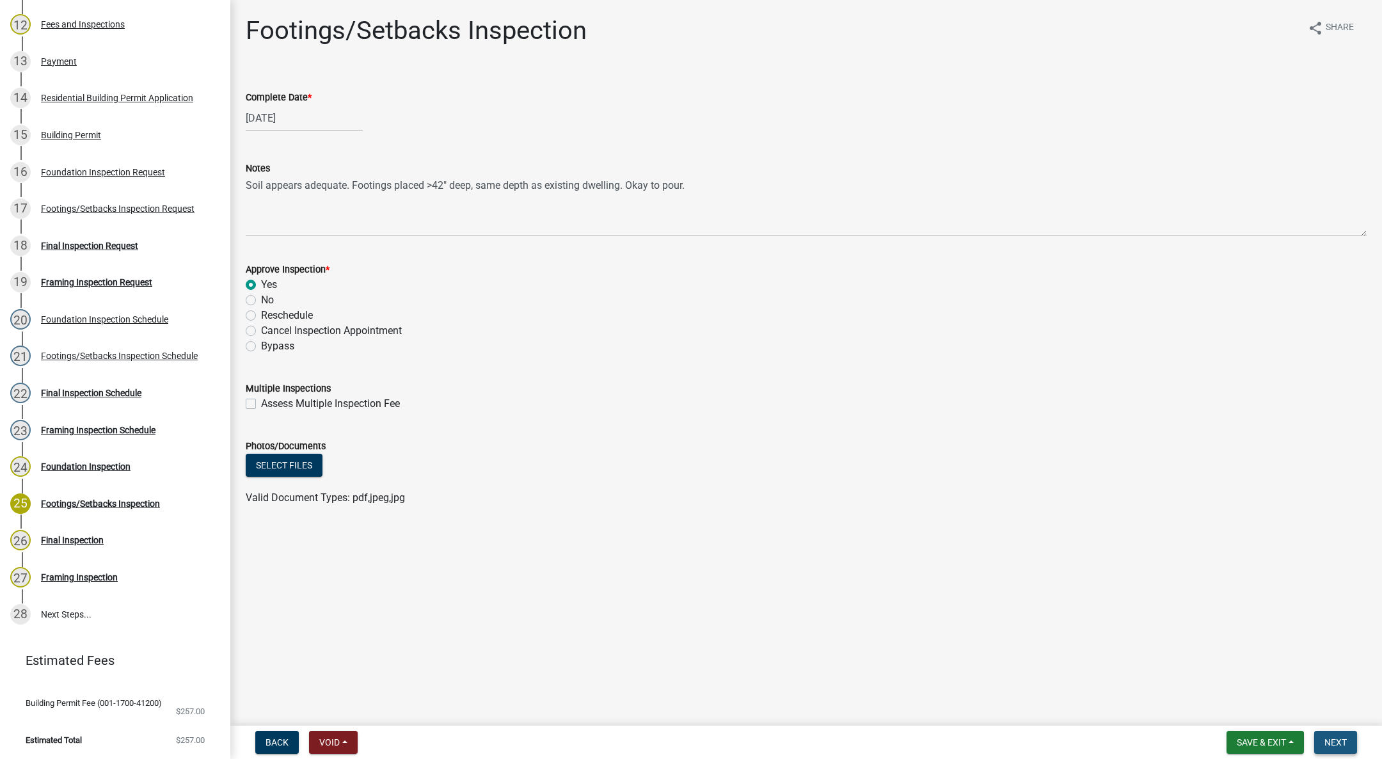
click at [1343, 737] on span "Next" at bounding box center [1336, 742] width 22 height 10
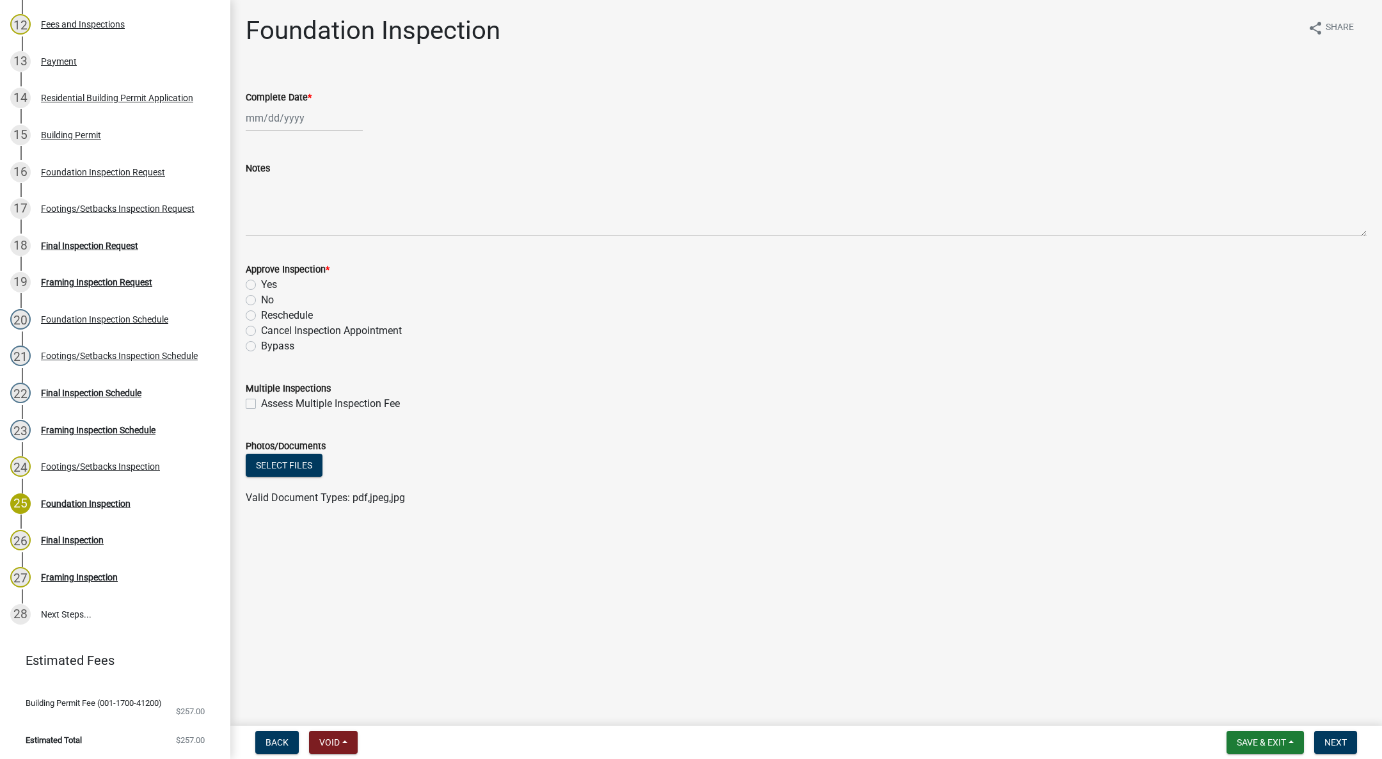
select select "9"
select select "2025"
click at [276, 115] on div "[PERSON_NAME] Feb Mar Apr [PERSON_NAME][DATE] Oct Nov [DATE] 1526 1527 1528 152…" at bounding box center [304, 118] width 117 height 26
click at [422, 129] on div "[PERSON_NAME] Feb Mar Apr [PERSON_NAME][DATE] Oct Nov [DATE] 1526 1527 1528 152…" at bounding box center [806, 118] width 1121 height 26
click at [1242, 740] on span "Save & Exit" at bounding box center [1261, 742] width 49 height 10
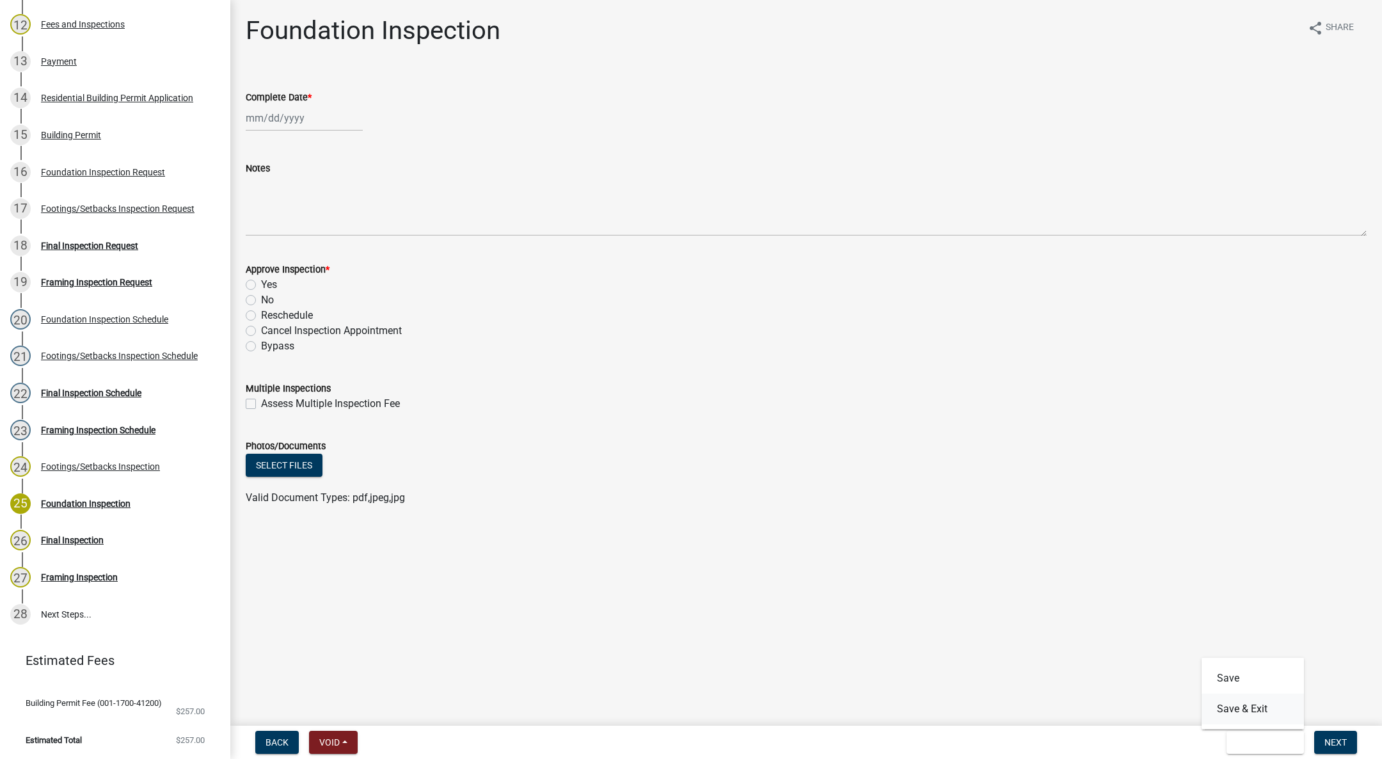
click at [1217, 695] on button "Save & Exit" at bounding box center [1253, 709] width 102 height 31
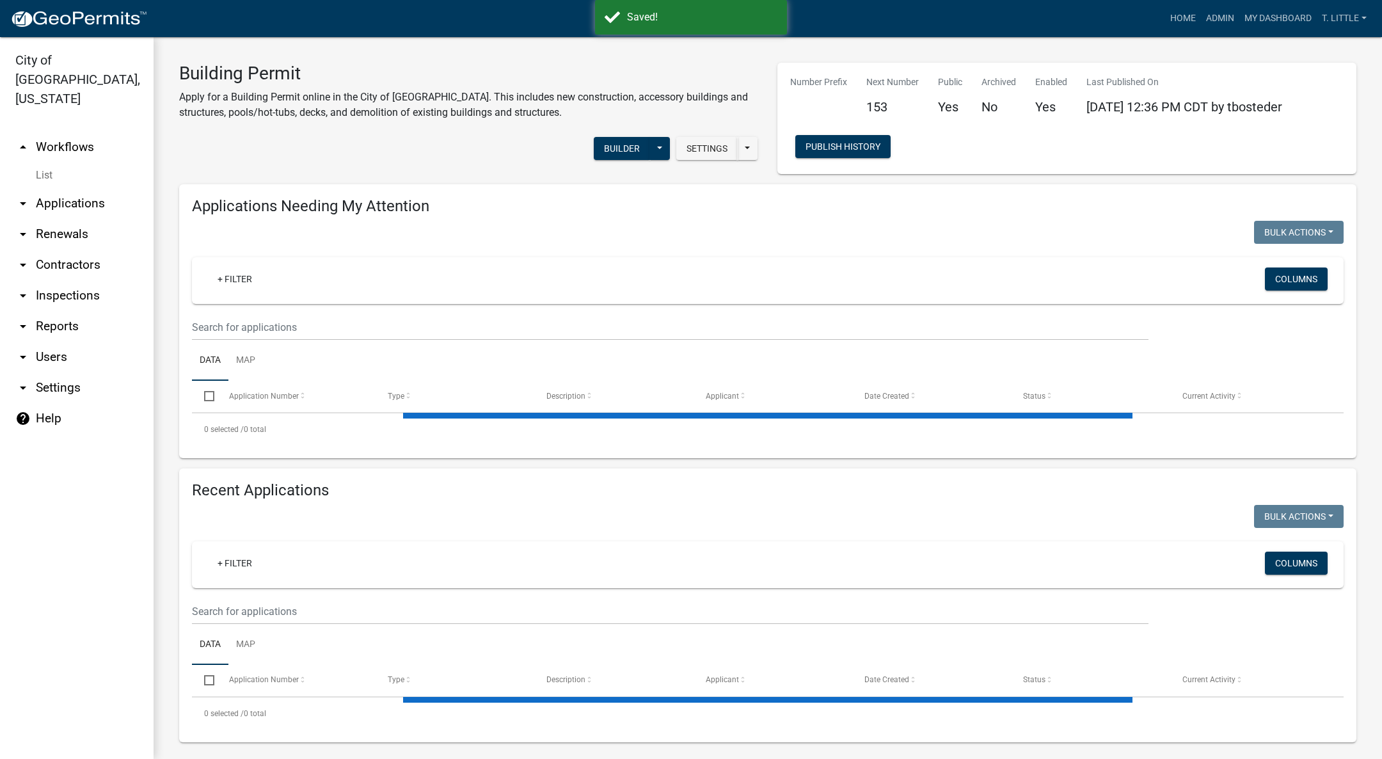
select select "3: 100"
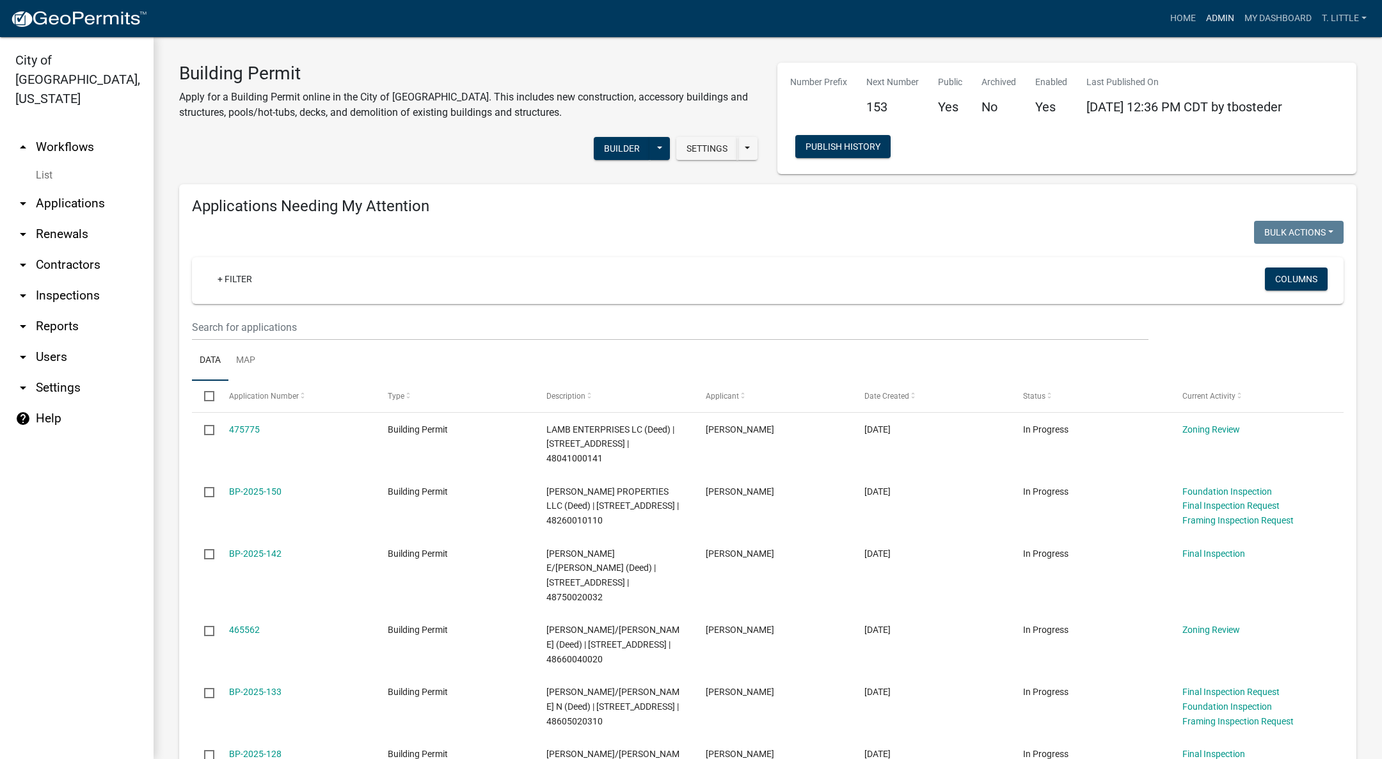
drag, startPoint x: 1216, startPoint y: 24, endPoint x: 1207, endPoint y: 24, distance: 9.0
click at [1216, 24] on link "Admin" at bounding box center [1220, 18] width 38 height 24
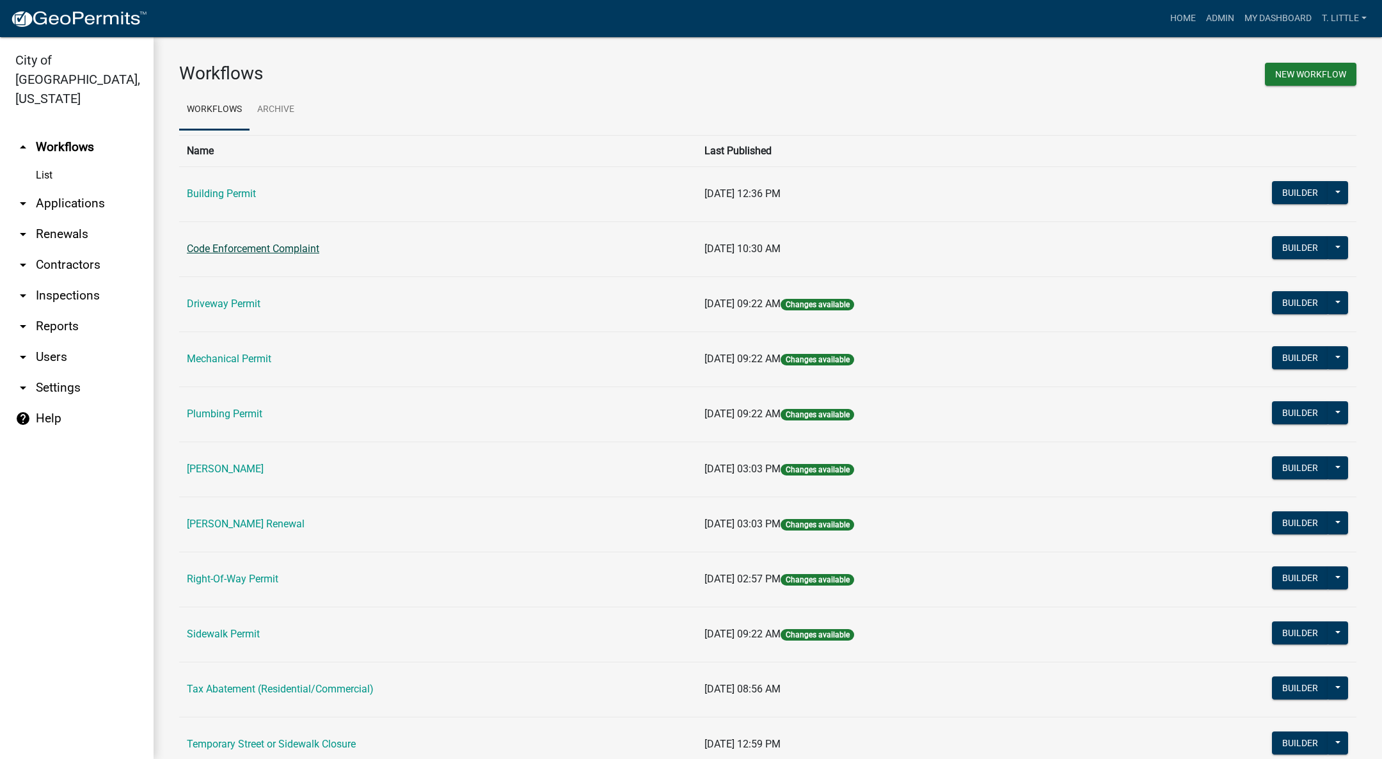
click at [304, 250] on link "Code Enforcement Complaint" at bounding box center [253, 249] width 132 height 12
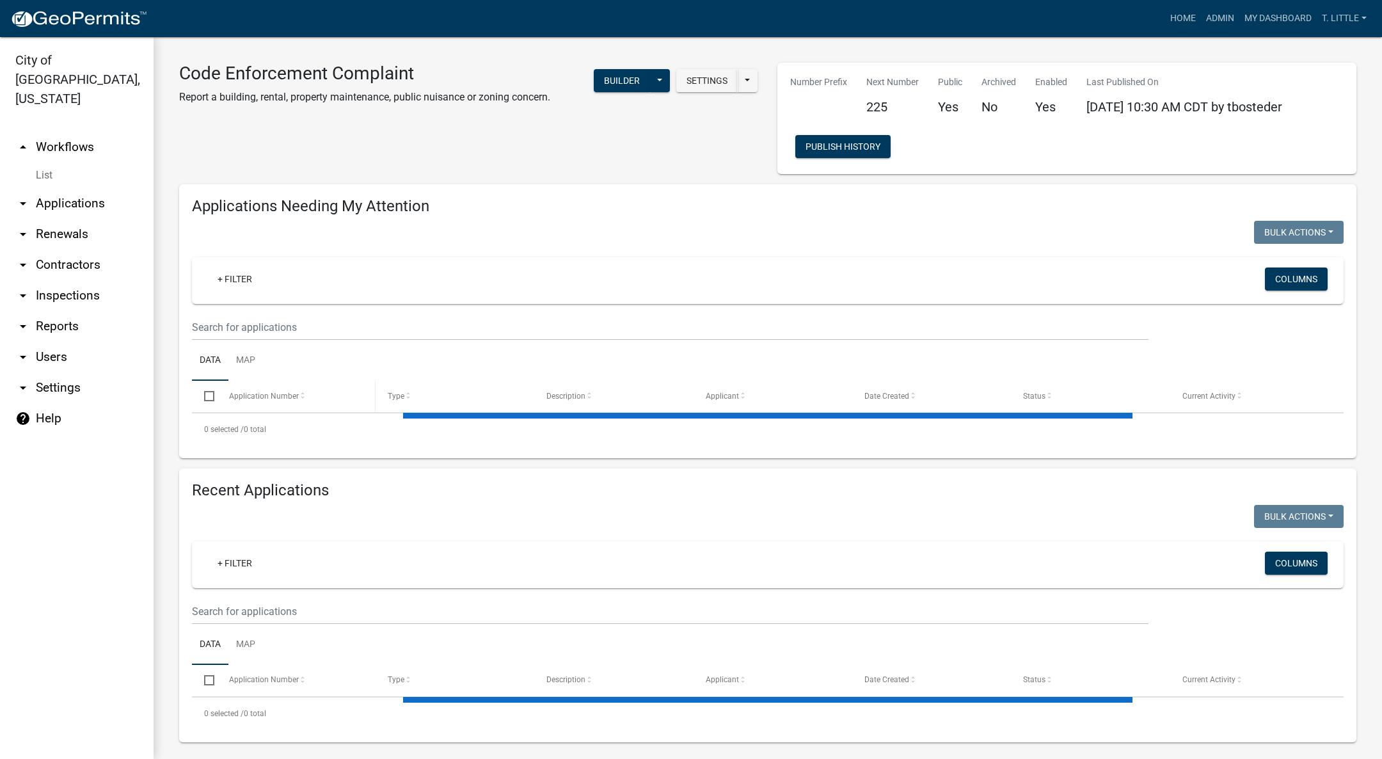
select select "3: 100"
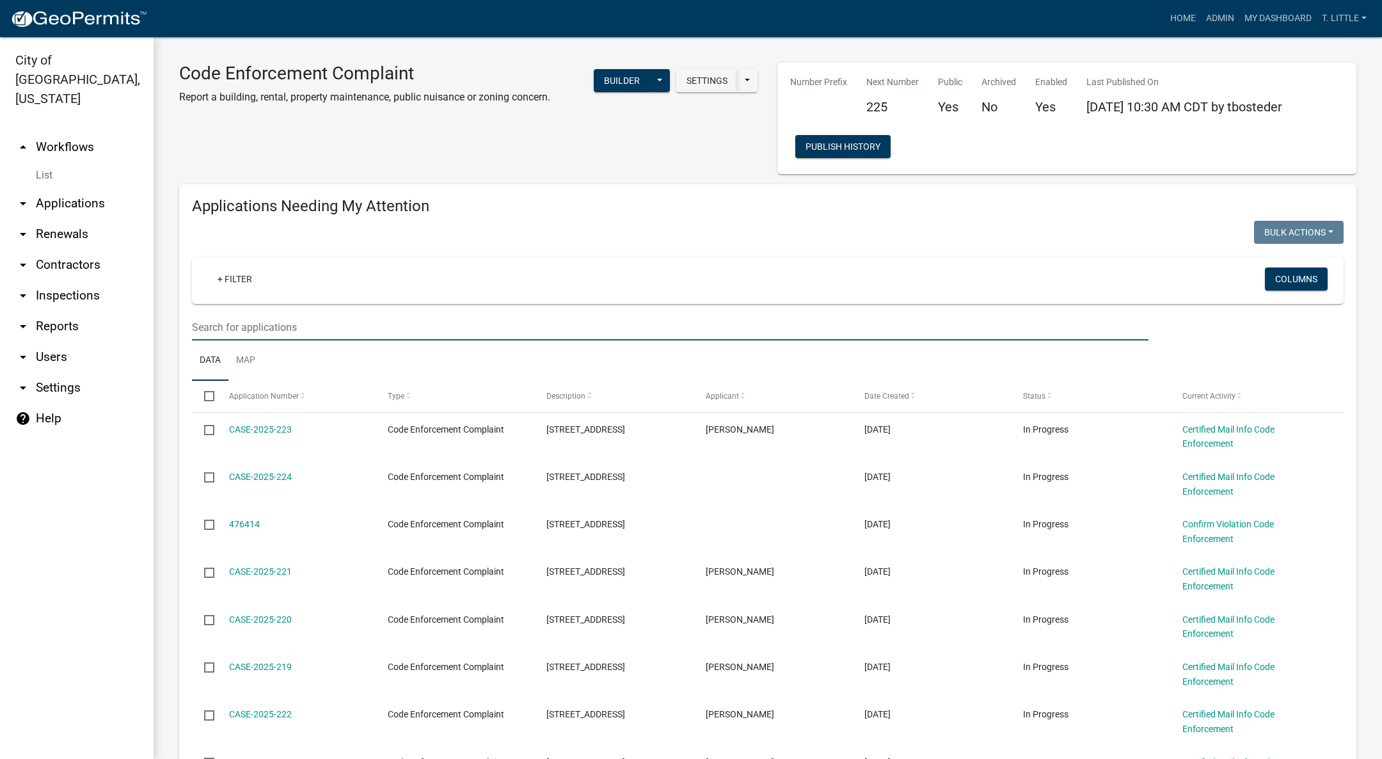
click at [312, 317] on input "text" at bounding box center [670, 327] width 957 height 26
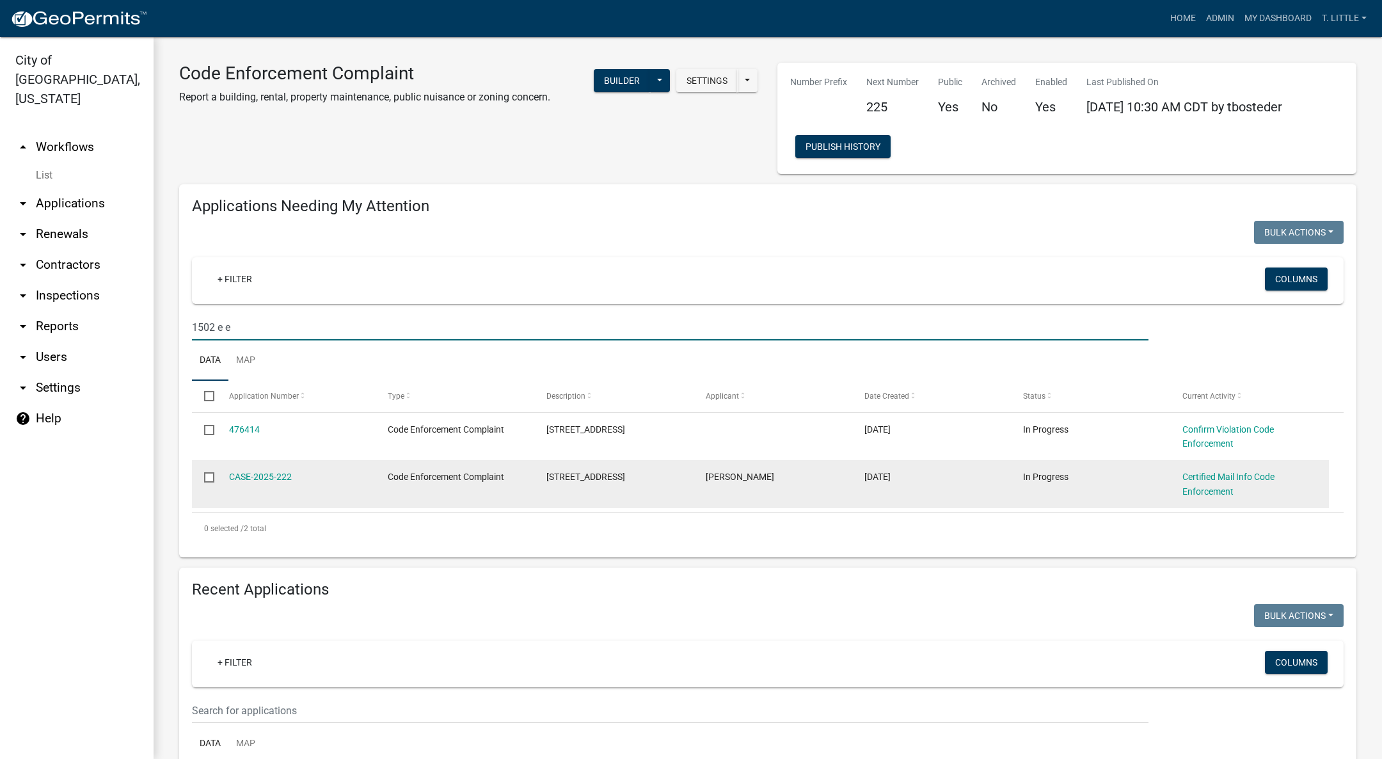
type input "1502 e e"
click at [275, 484] on datatable-body-cell "CASE-2025-222" at bounding box center [295, 483] width 159 height 47
click at [274, 476] on link "CASE-2025-222" at bounding box center [260, 477] width 63 height 10
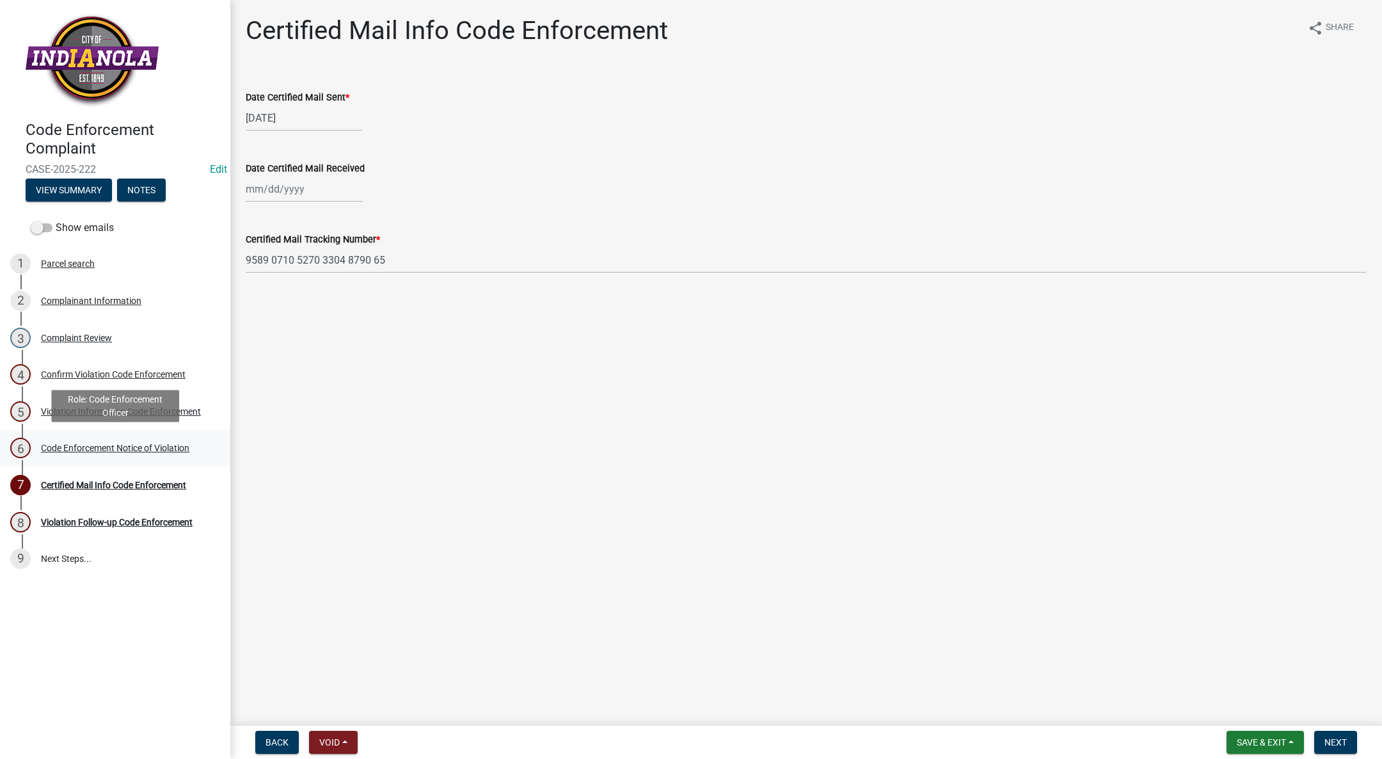
click at [123, 452] on div "Code Enforcement Notice of Violation" at bounding box center [115, 448] width 148 height 9
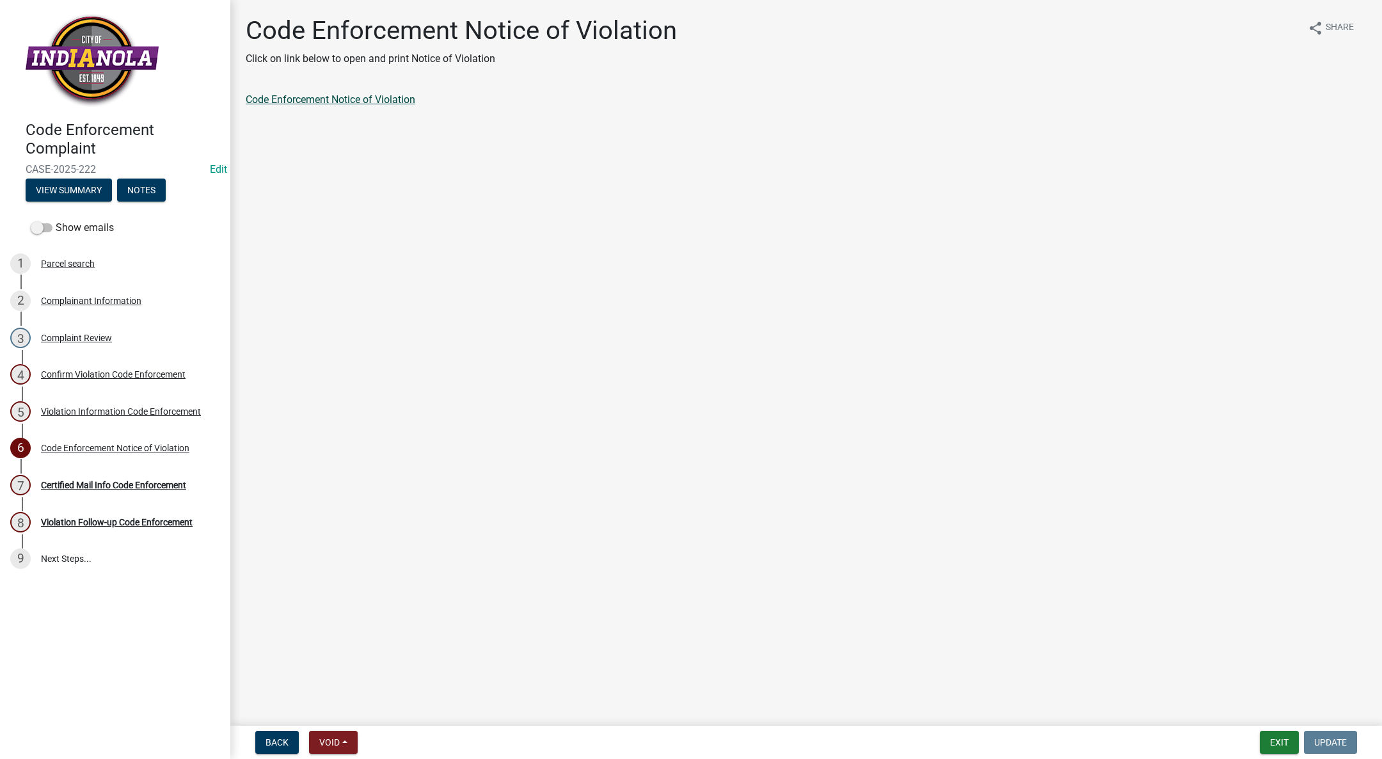
click at [292, 102] on link "Code Enforcement Notice of Violation" at bounding box center [331, 99] width 170 height 12
click at [78, 296] on div "Complainant Information" at bounding box center [91, 300] width 100 height 9
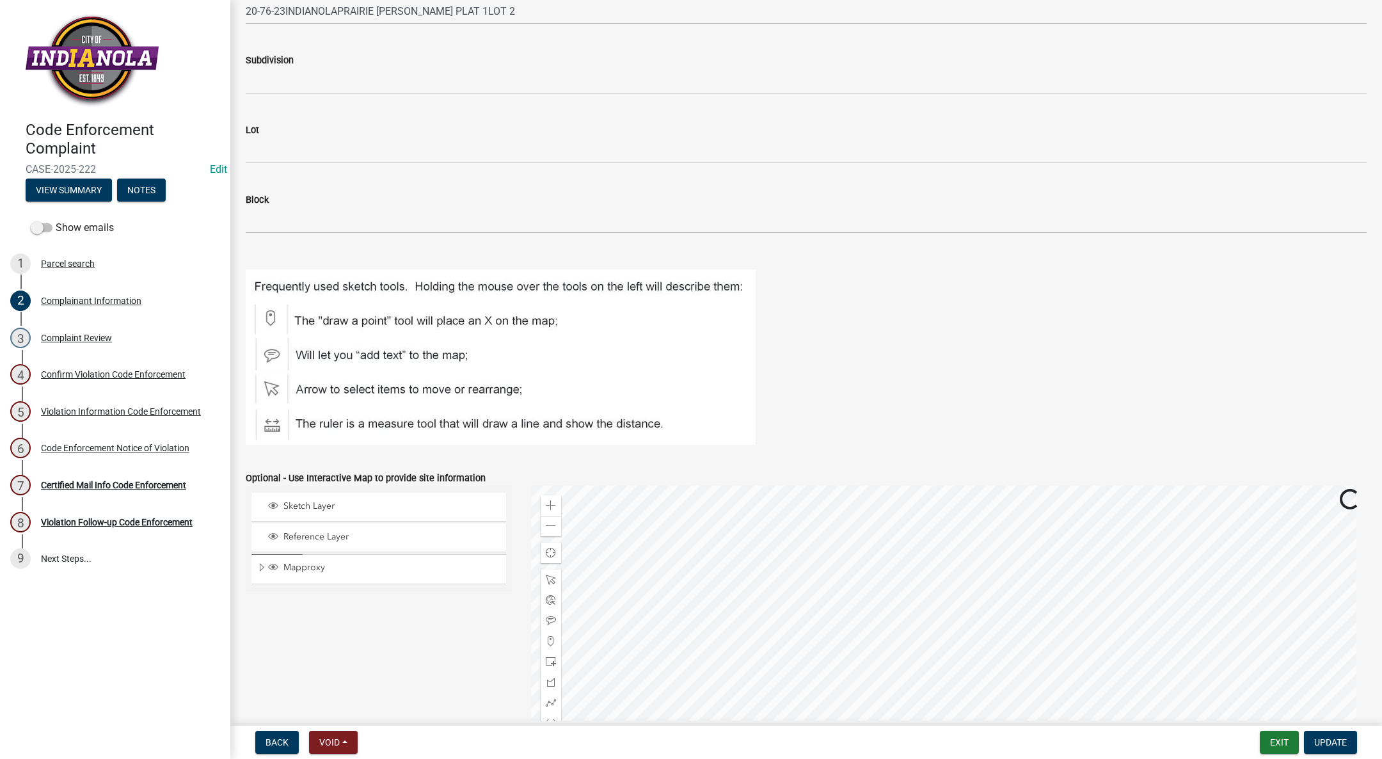
scroll to position [1335, 0]
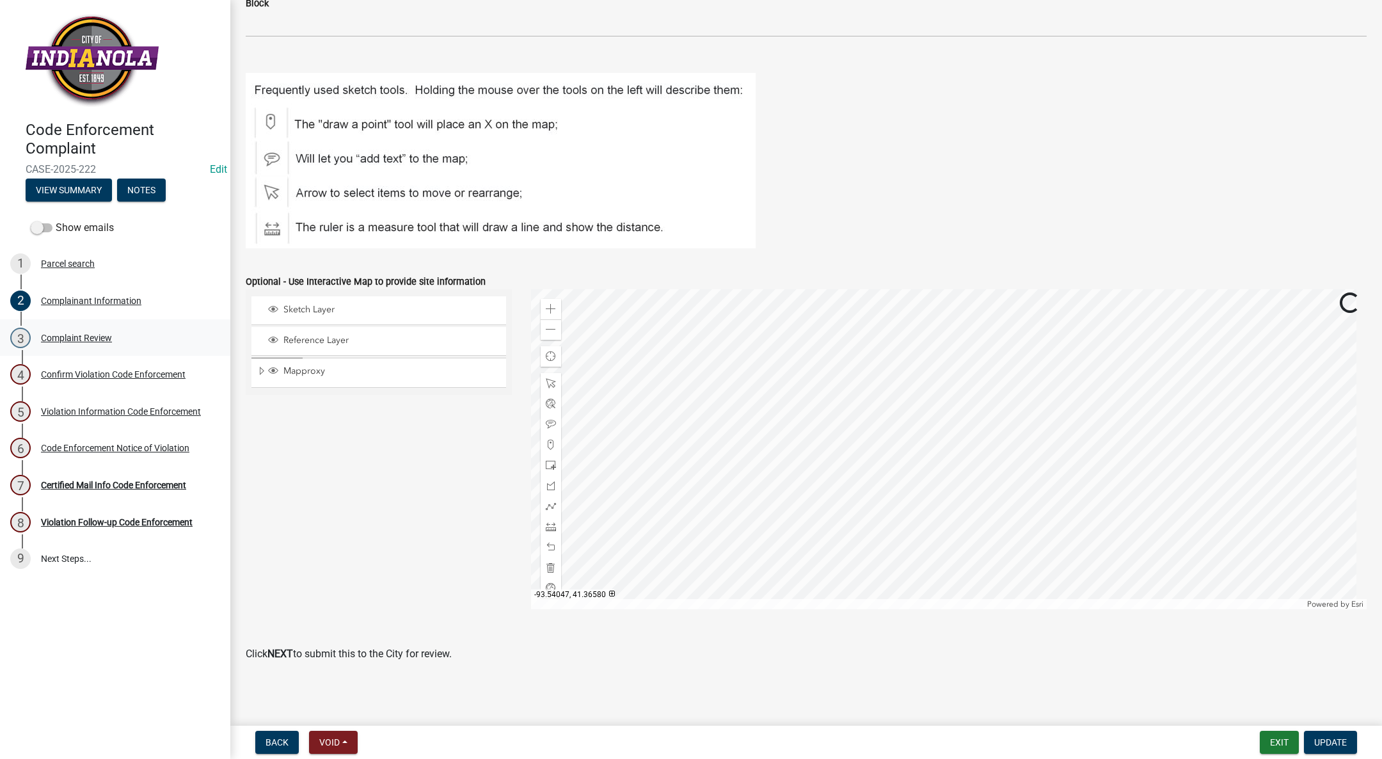
click at [71, 333] on div "Complaint Review" at bounding box center [76, 337] width 71 height 9
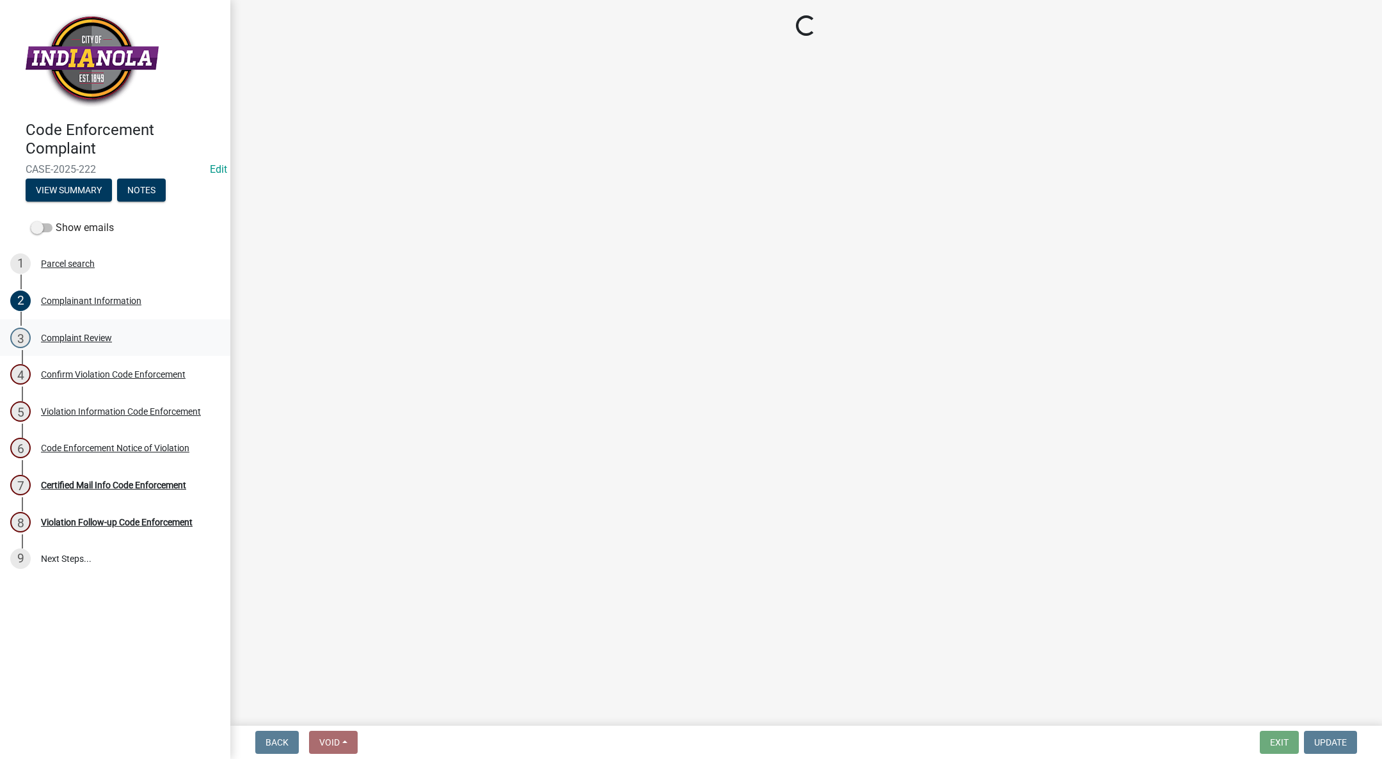
scroll to position [0, 0]
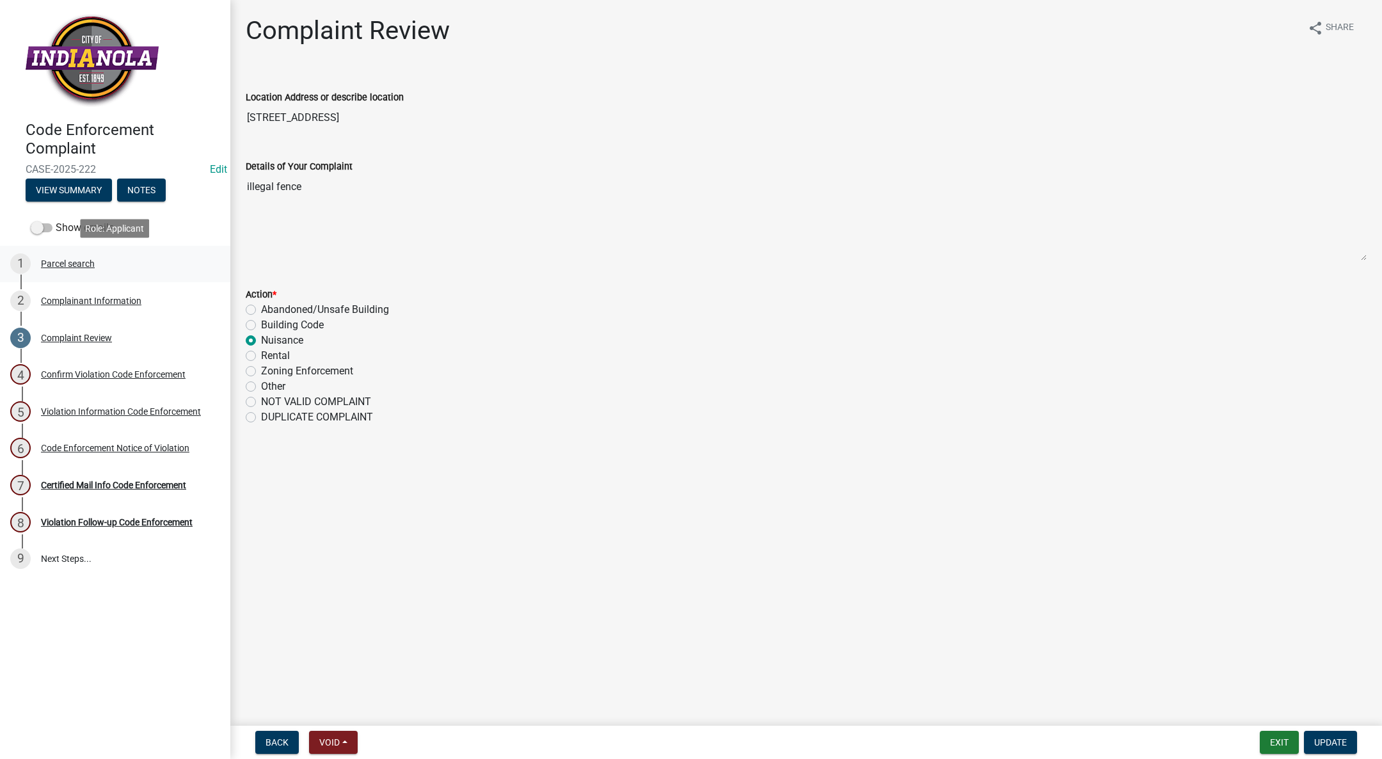
click at [63, 256] on div "1 Parcel search" at bounding box center [110, 263] width 200 height 20
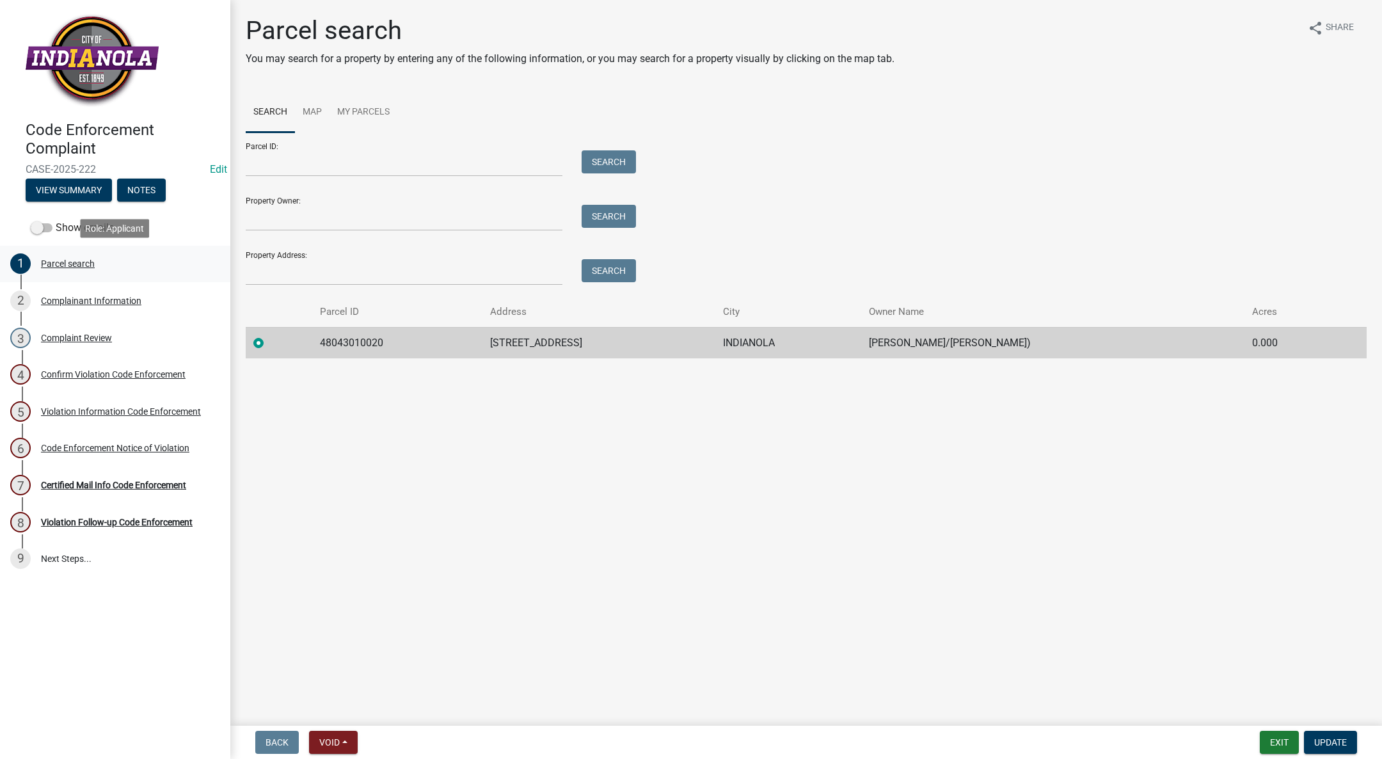
click at [54, 263] on div "Parcel search" at bounding box center [68, 263] width 54 height 9
click at [32, 189] on button "View Summary" at bounding box center [69, 190] width 86 height 23
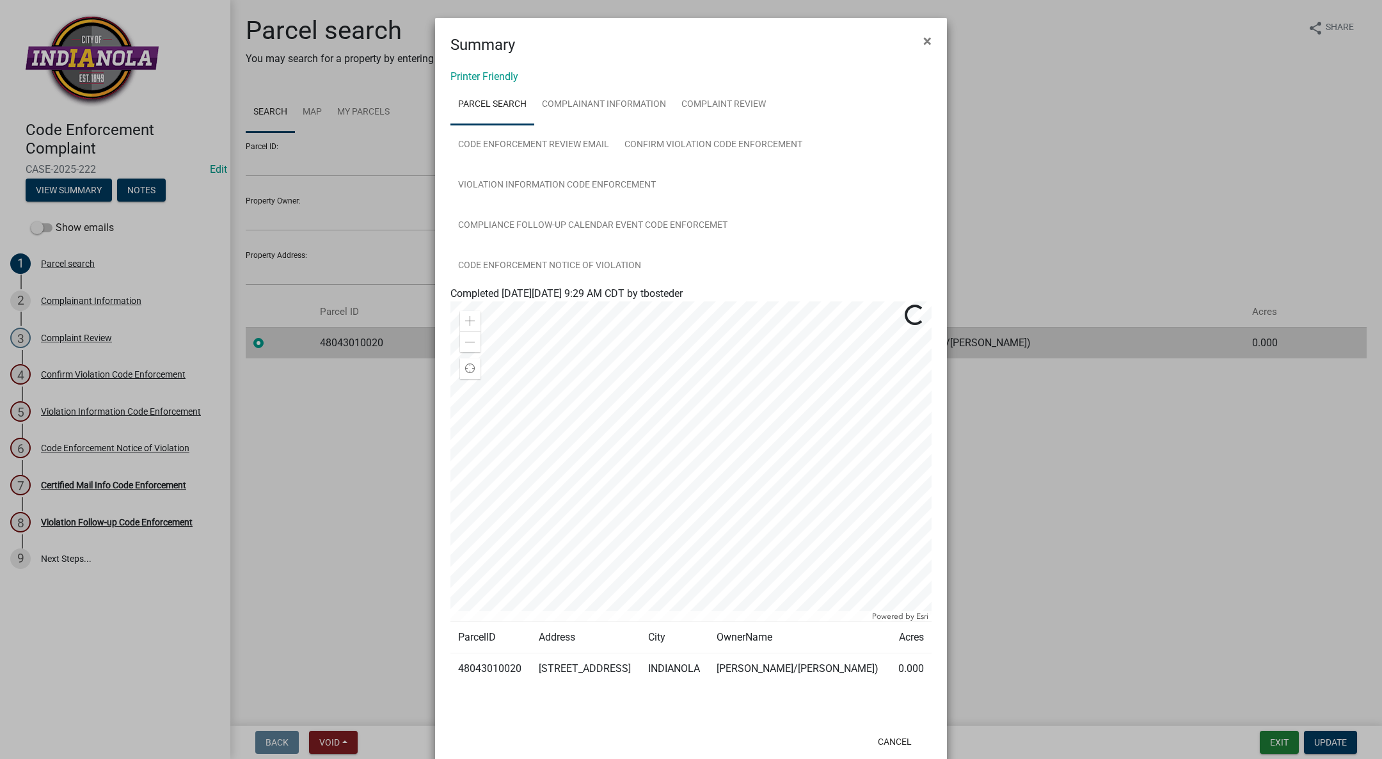
click at [499, 109] on link "Parcel search" at bounding box center [493, 104] width 84 height 41
click at [578, 102] on link "Complainant Information" at bounding box center [604, 104] width 140 height 41
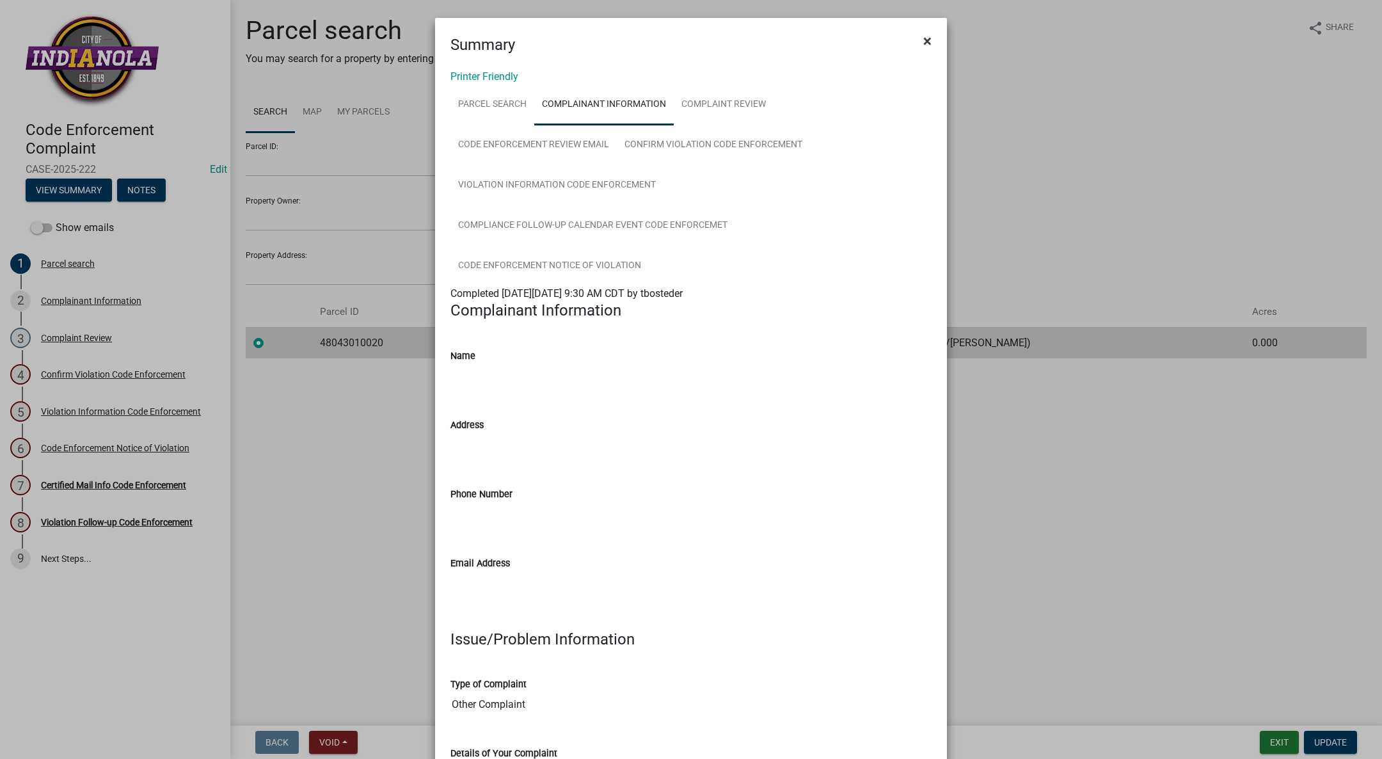
click at [924, 36] on span "×" at bounding box center [928, 41] width 8 height 18
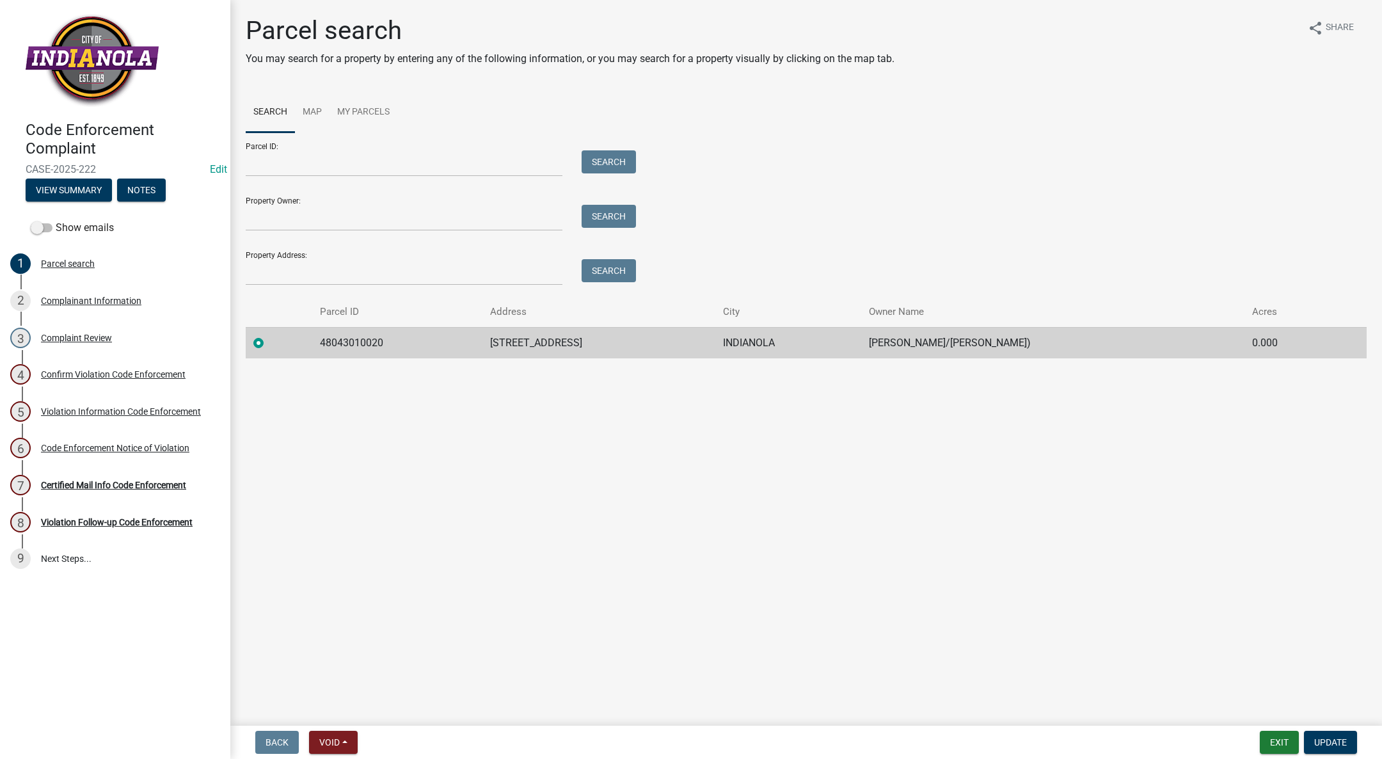
click at [566, 438] on main "Parcel search You may search for a property by entering any of the following in…" at bounding box center [806, 360] width 1152 height 721
